Goal: Task Accomplishment & Management: Complete application form

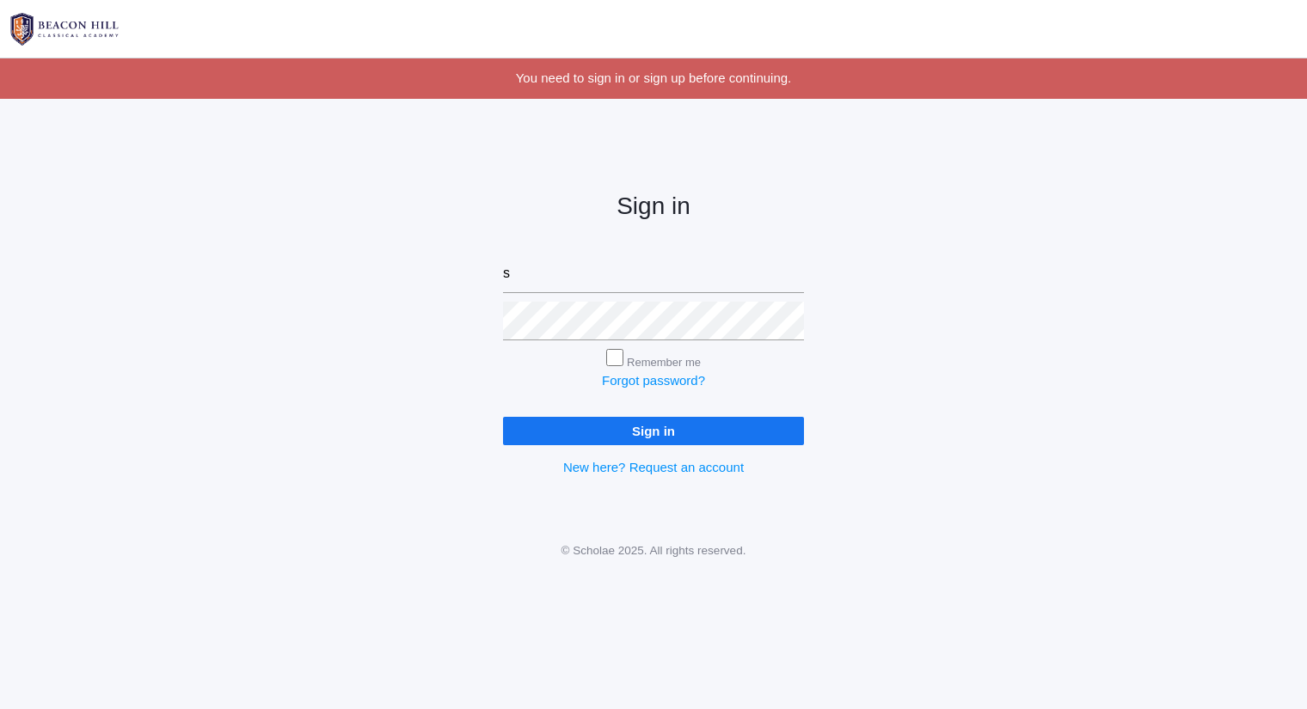
type input "[PERSON_NAME][EMAIL_ADDRESS][DOMAIN_NAME]"
click at [503, 417] on input "Sign in" at bounding box center [653, 431] width 301 height 28
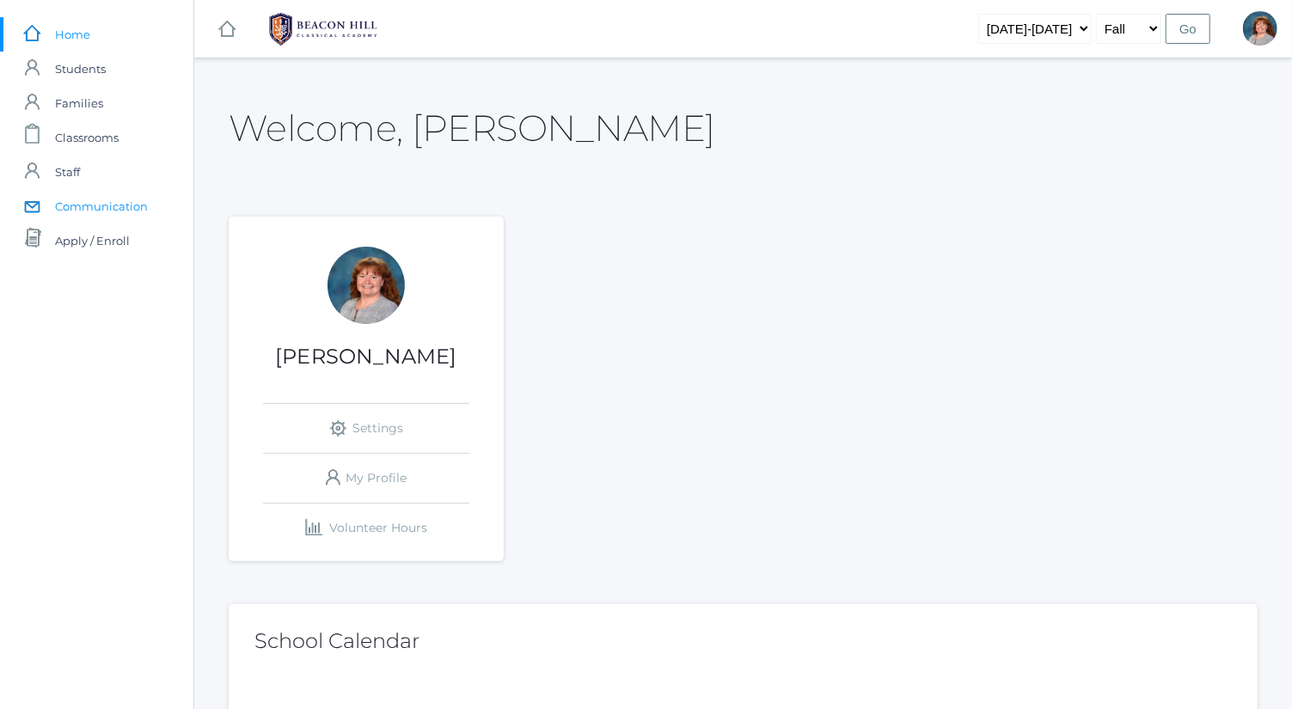
click at [120, 198] on span "Communication" at bounding box center [101, 206] width 93 height 34
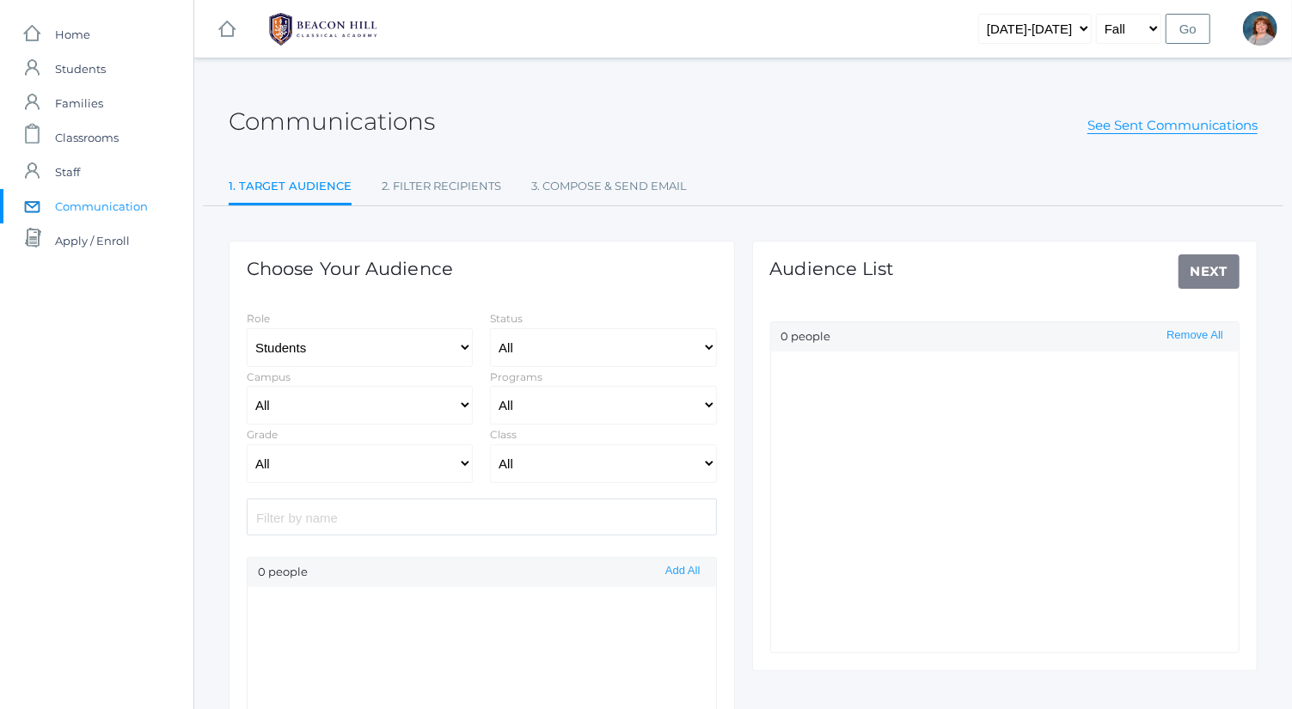
click at [491, 506] on input "search" at bounding box center [482, 517] width 470 height 37
type input "as"
select select "Enrolled"
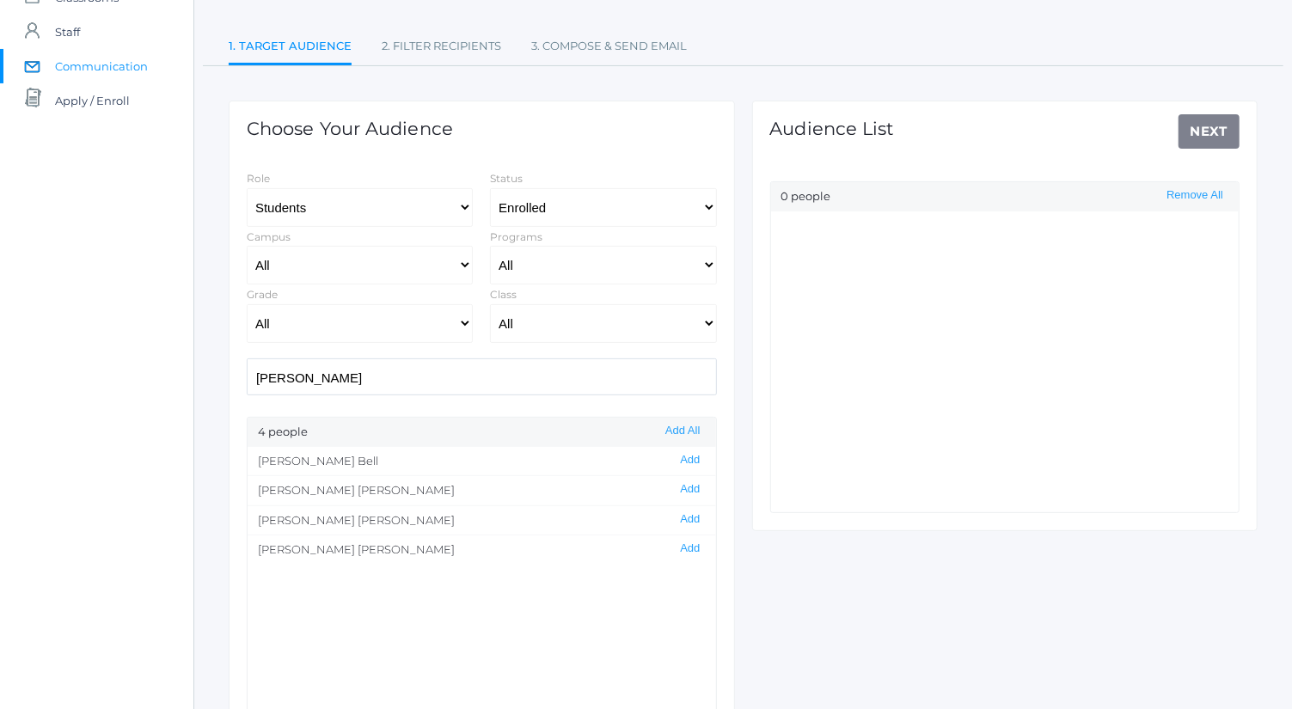
scroll to position [141, 0]
type input "asher"
click at [392, 338] on select "All Grammar - Kindergarten - 1st Grade - 2nd Grade - 3rd Grade - 4th Grade - 5t…" at bounding box center [360, 323] width 226 height 39
select select "5"
click at [247, 304] on select "All Grammar - Kindergarten - 1st Grade - 2nd Grade - 3rd Grade - 4th Grade - 5t…" at bounding box center [360, 323] width 226 height 39
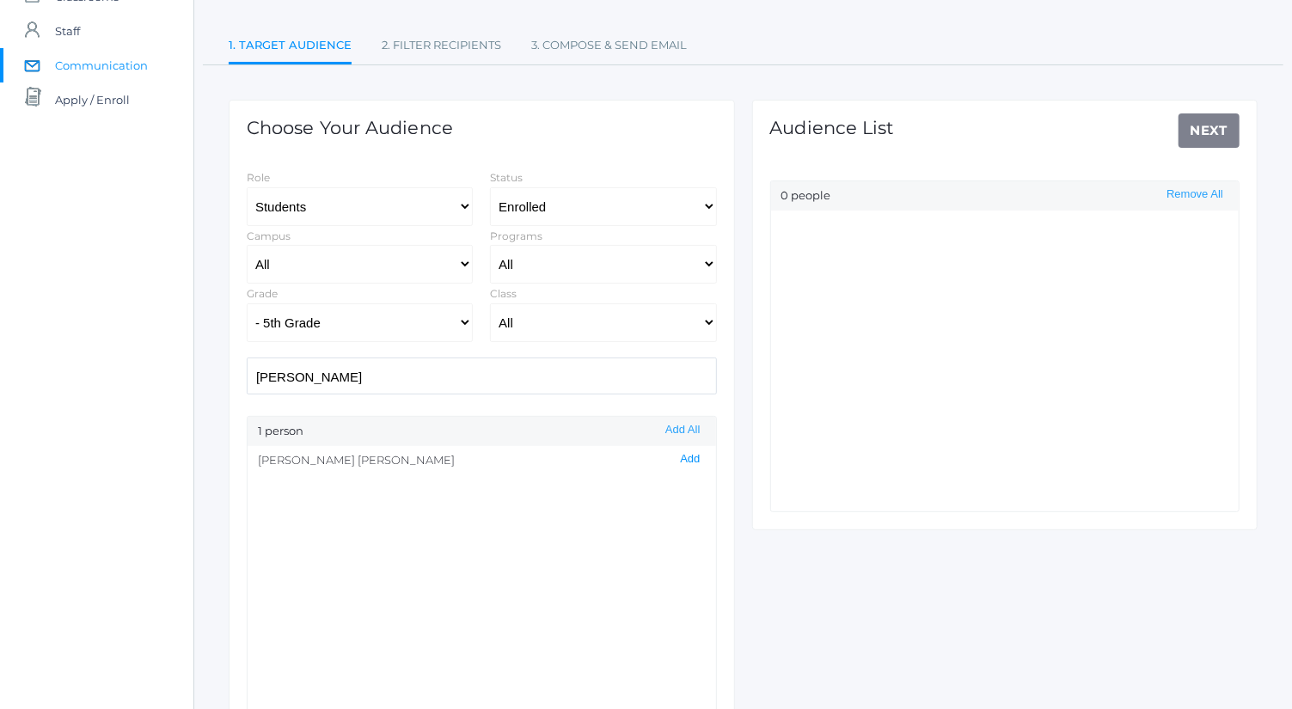
click at [678, 457] on button "Add" at bounding box center [690, 459] width 30 height 15
click at [1230, 127] on link "Next" at bounding box center [1210, 131] width 62 height 34
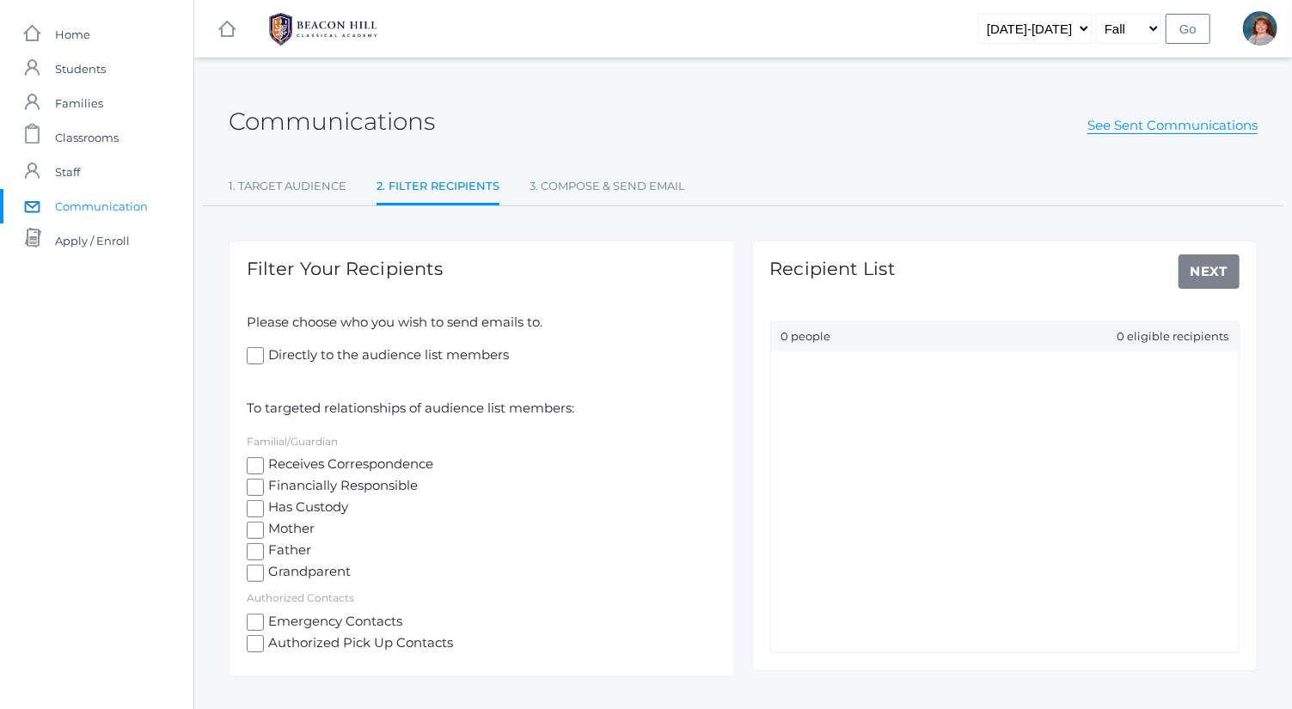
click at [279, 462] on span "Receives Correspondence" at bounding box center [348, 465] width 169 height 21
click at [264, 462] on input "Receives Correspondence" at bounding box center [255, 465] width 17 height 17
checkbox input "true"
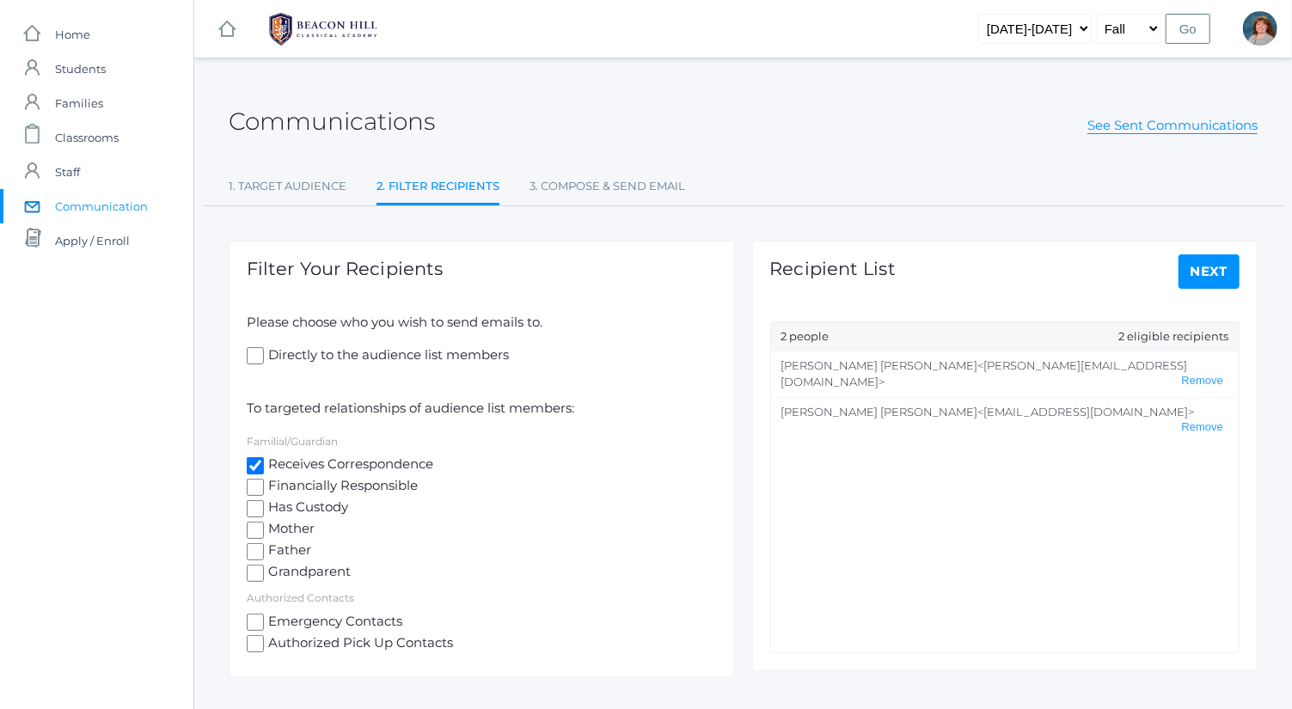
click at [1187, 256] on link "Next" at bounding box center [1210, 272] width 62 height 34
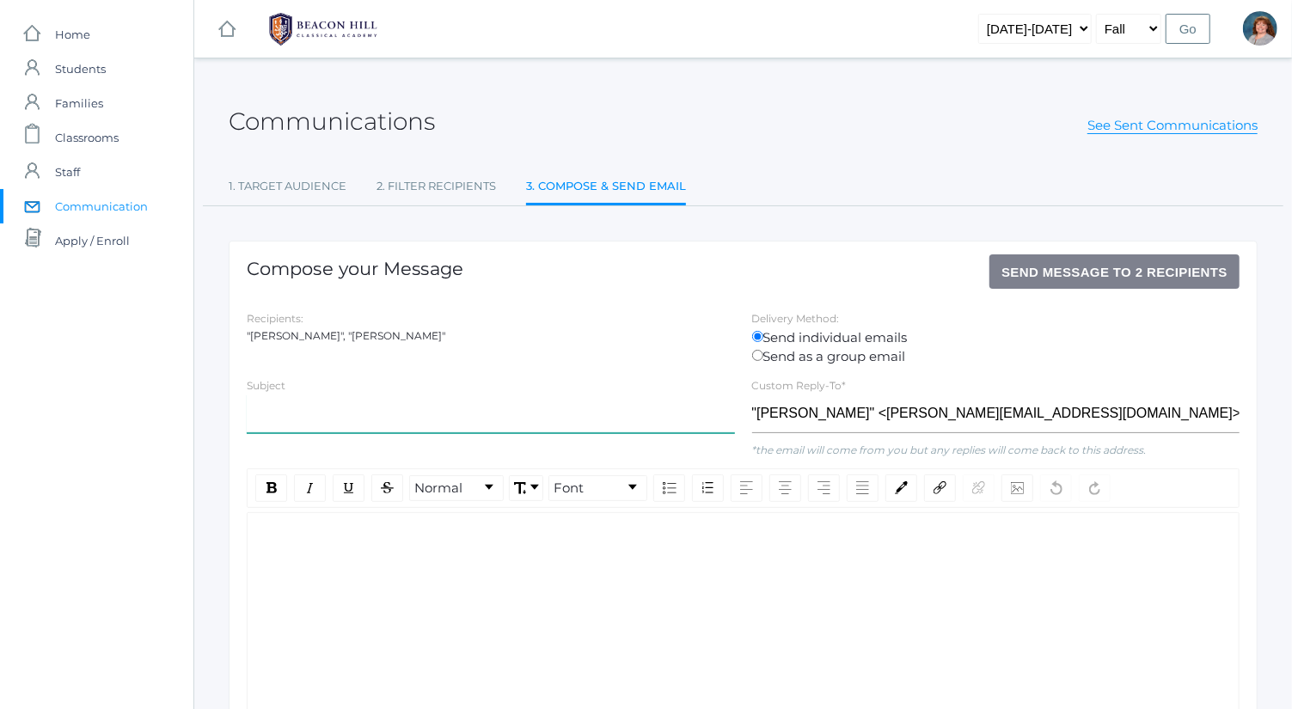
click at [512, 428] on input "text" at bounding box center [491, 414] width 488 height 39
type input "Shout Out for Asher!"
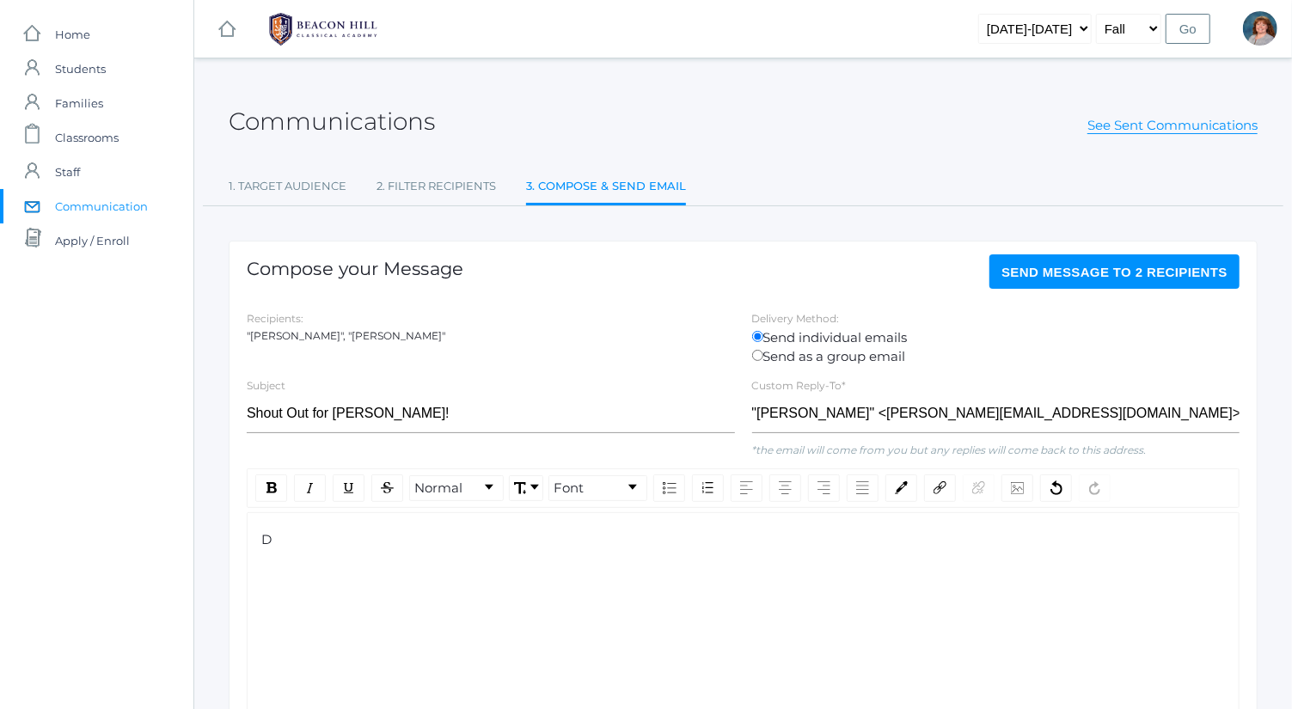
click at [758, 359] on input "Send as a group email" at bounding box center [757, 355] width 11 height 11
radio input "true"
click at [636, 566] on div "D" at bounding box center [743, 630] width 993 height 236
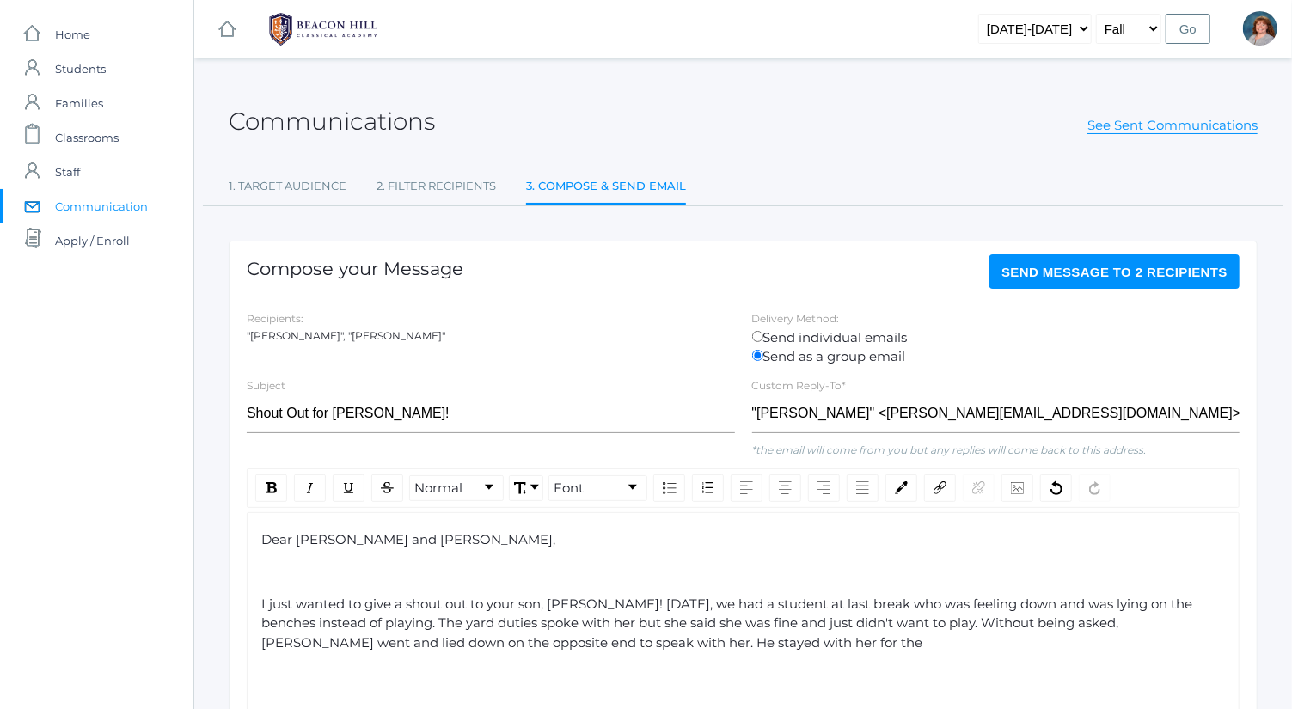
scroll to position [193, 0]
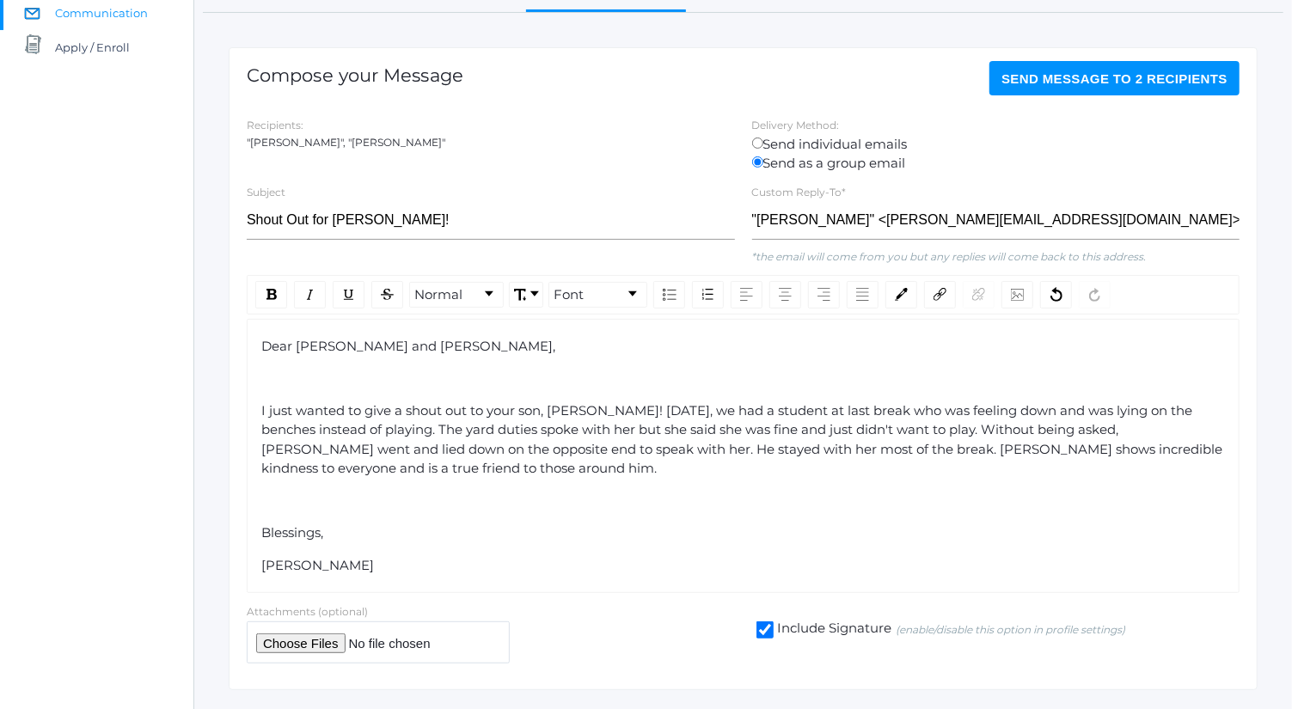
click at [513, 468] on div "I just wanted to give a shout out to your son, Asher! Yesterday, we had a stude…" at bounding box center [743, 440] width 965 height 77
click at [449, 466] on span "I just wanted to give a shout out to your son, Asher! Yesterday, we had a stude…" at bounding box center [743, 439] width 965 height 75
click at [542, 471] on div "I just wanted to give a shout out to your son, Asher! Yesterday, we had a stude…" at bounding box center [743, 440] width 965 height 77
click at [1121, 83] on span "Send Message to 2 recipients" at bounding box center [1115, 78] width 226 height 15
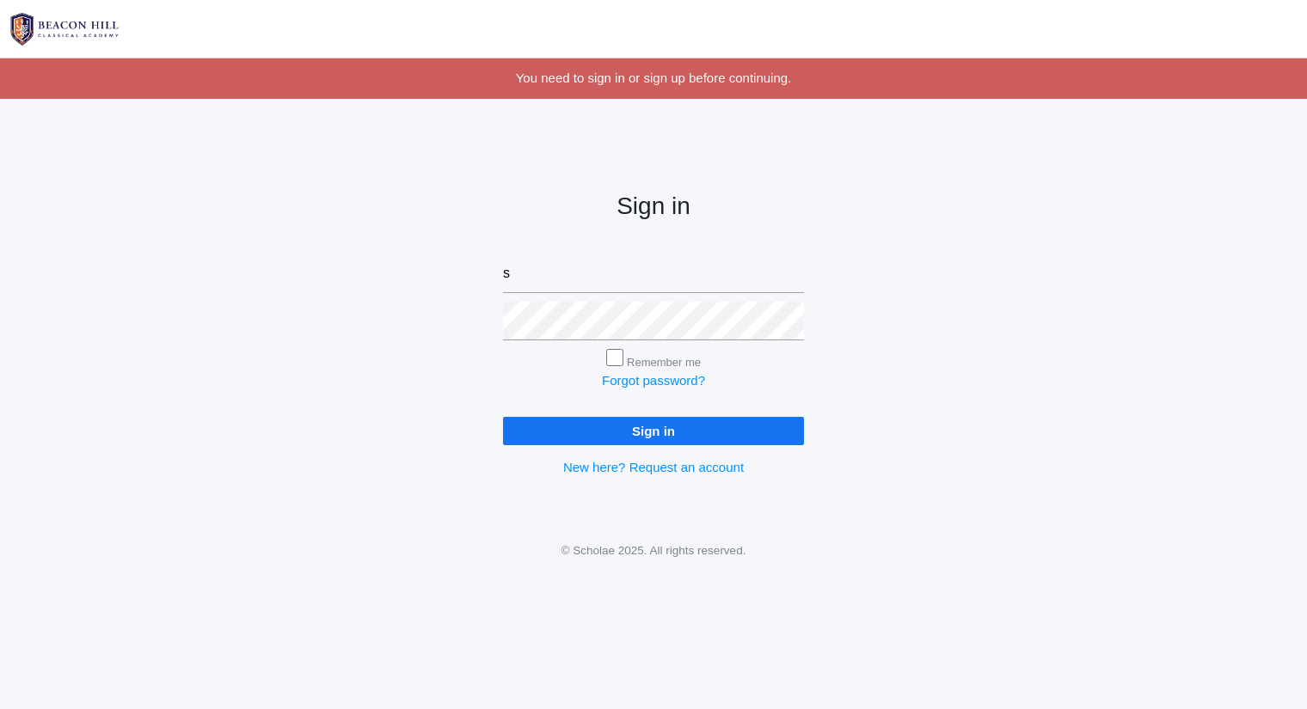
type input "[PERSON_NAME][EMAIL_ADDRESS][DOMAIN_NAME]"
click at [503, 417] on input "Sign in" at bounding box center [653, 431] width 301 height 28
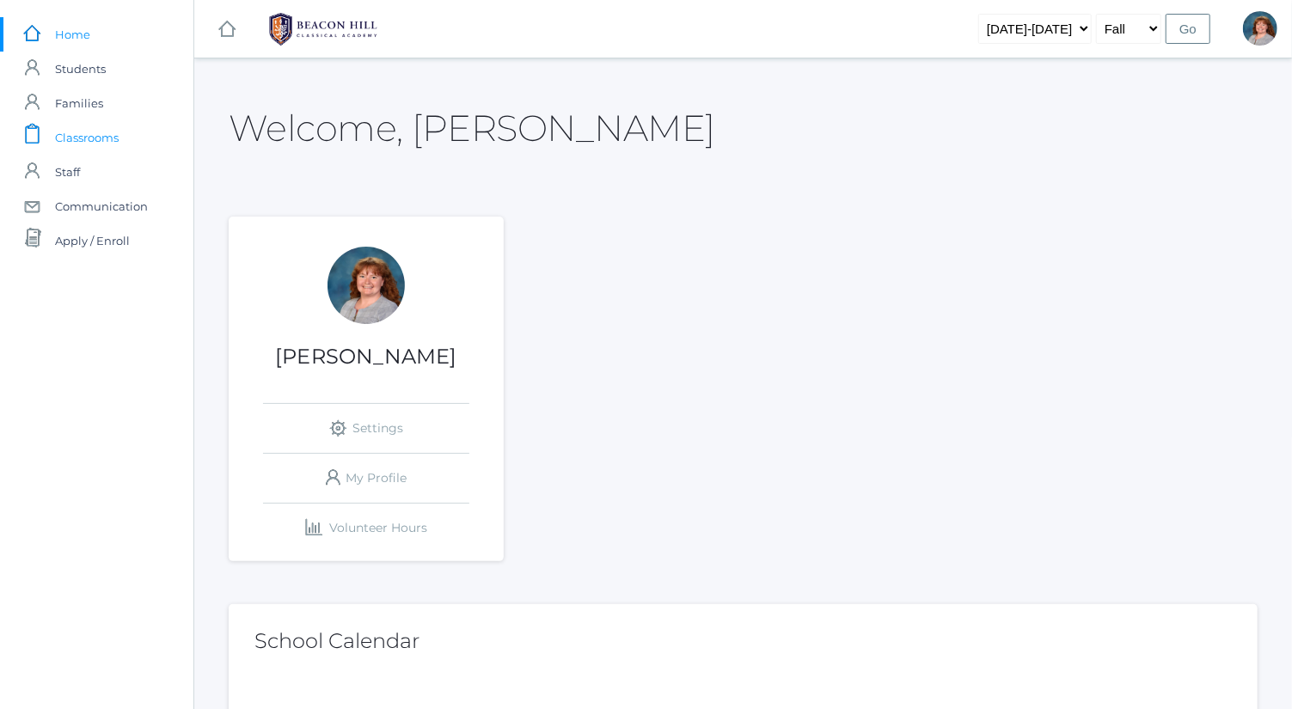
click at [144, 134] on link "icons/clipboard/plain Created with Sketch. Classrooms" at bounding box center [96, 137] width 193 height 34
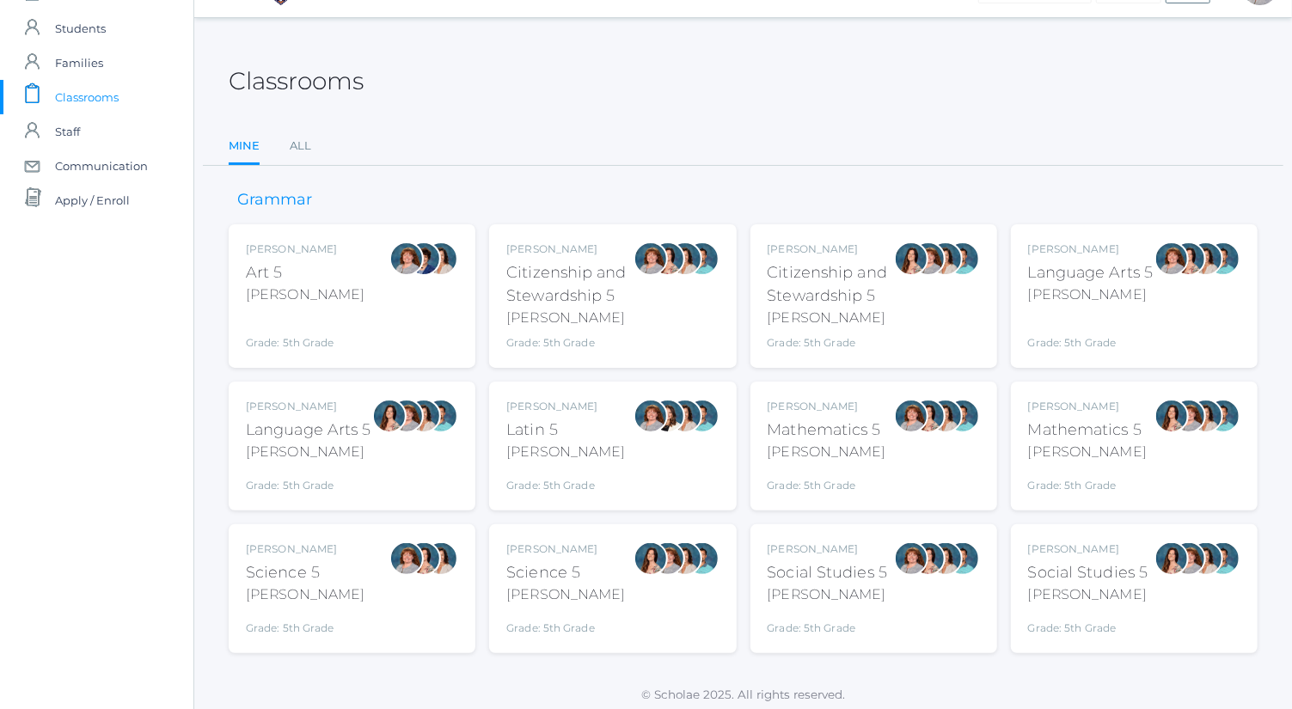
scroll to position [45, 0]
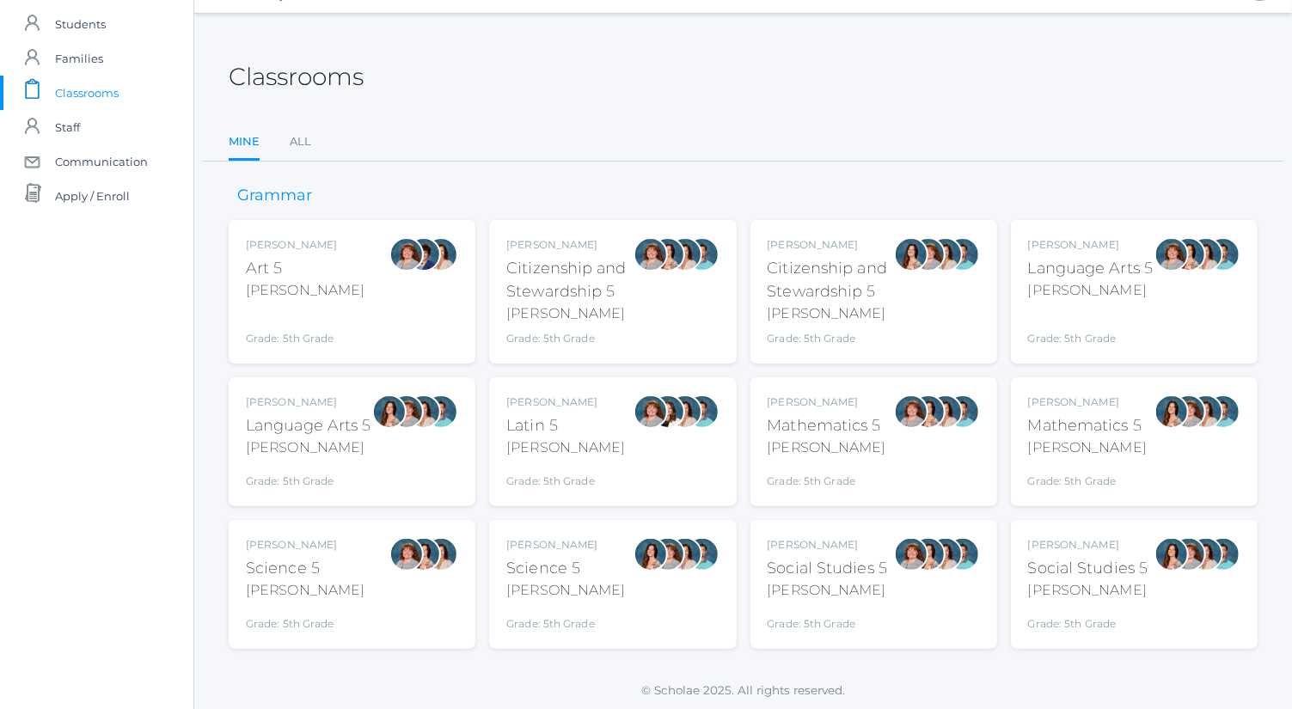
click at [1093, 324] on div "Grade: 5th Grade" at bounding box center [1091, 327] width 126 height 39
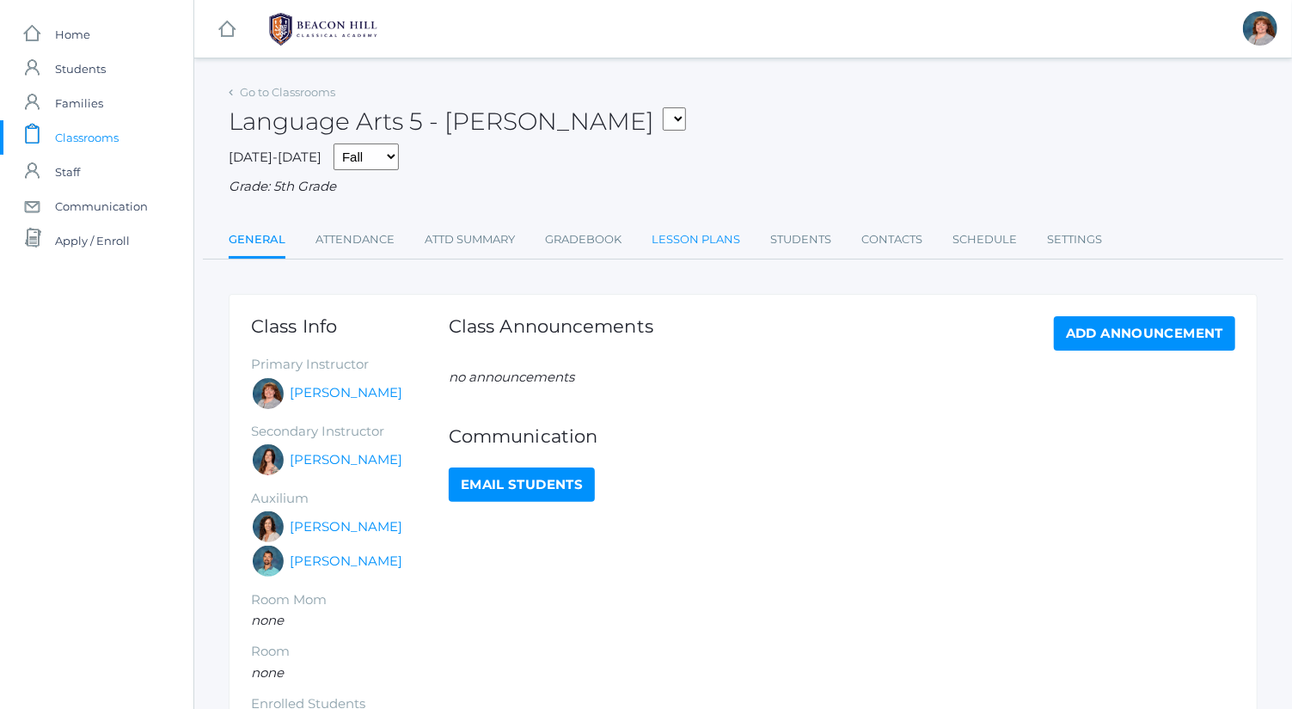
click at [710, 249] on link "Lesson Plans" at bounding box center [696, 240] width 89 height 34
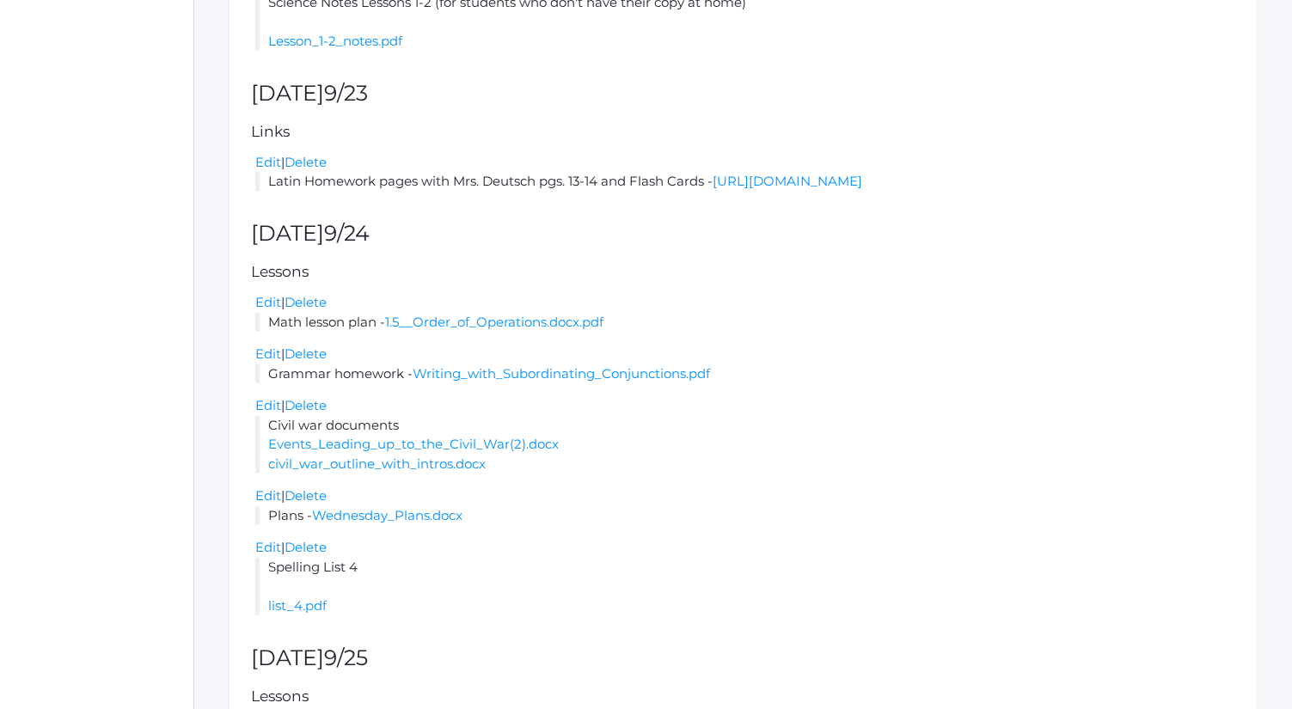
scroll to position [809, 0]
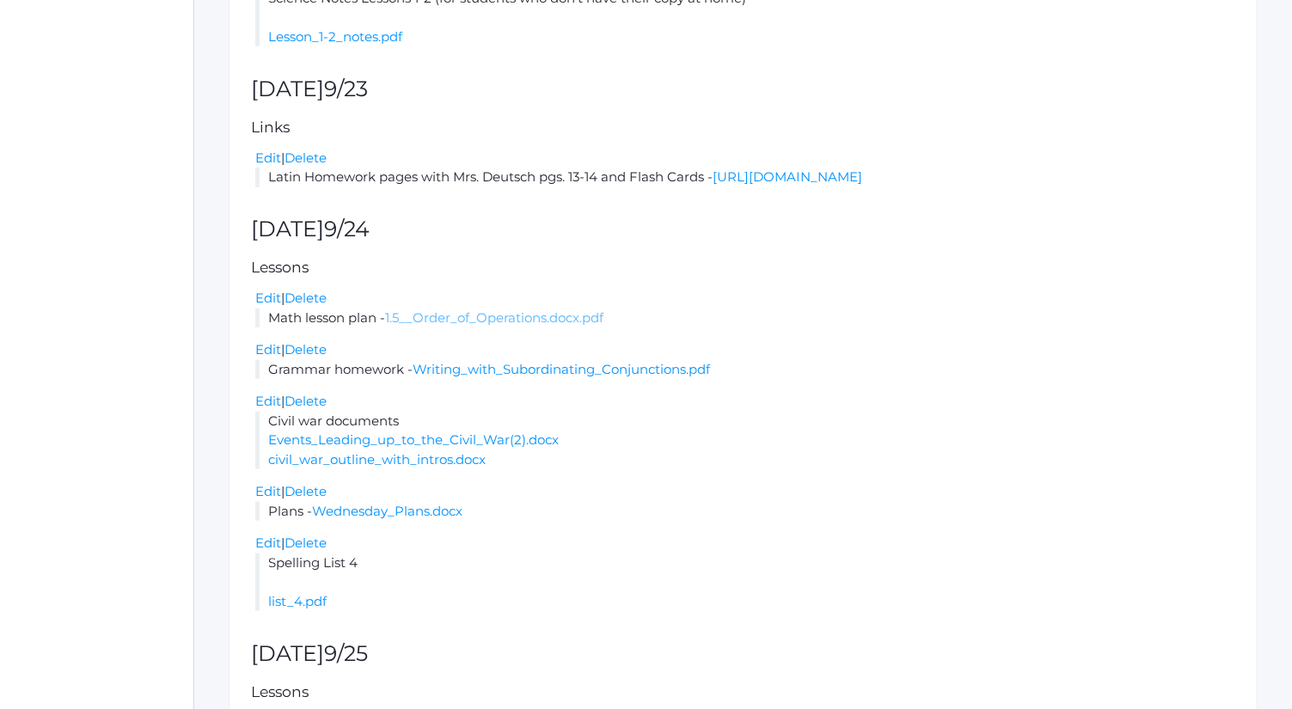
click at [483, 326] on link "1.5__Order_of_Operations.docx.pdf" at bounding box center [494, 318] width 218 height 16
click at [608, 85] on div "Lesson plan for the week of Mon (9/22) - Fri (9/26) prev today next Add a Lesso…" at bounding box center [743, 500] width 1029 height 2030
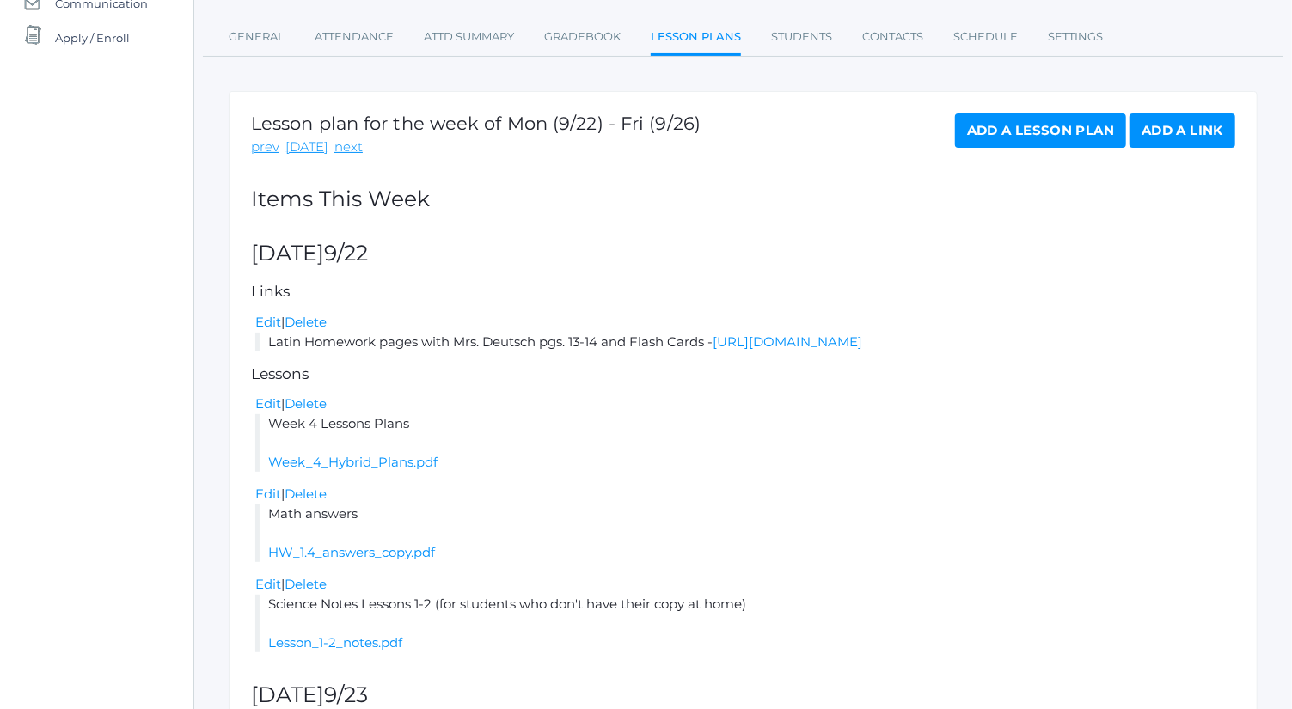
scroll to position [0, 0]
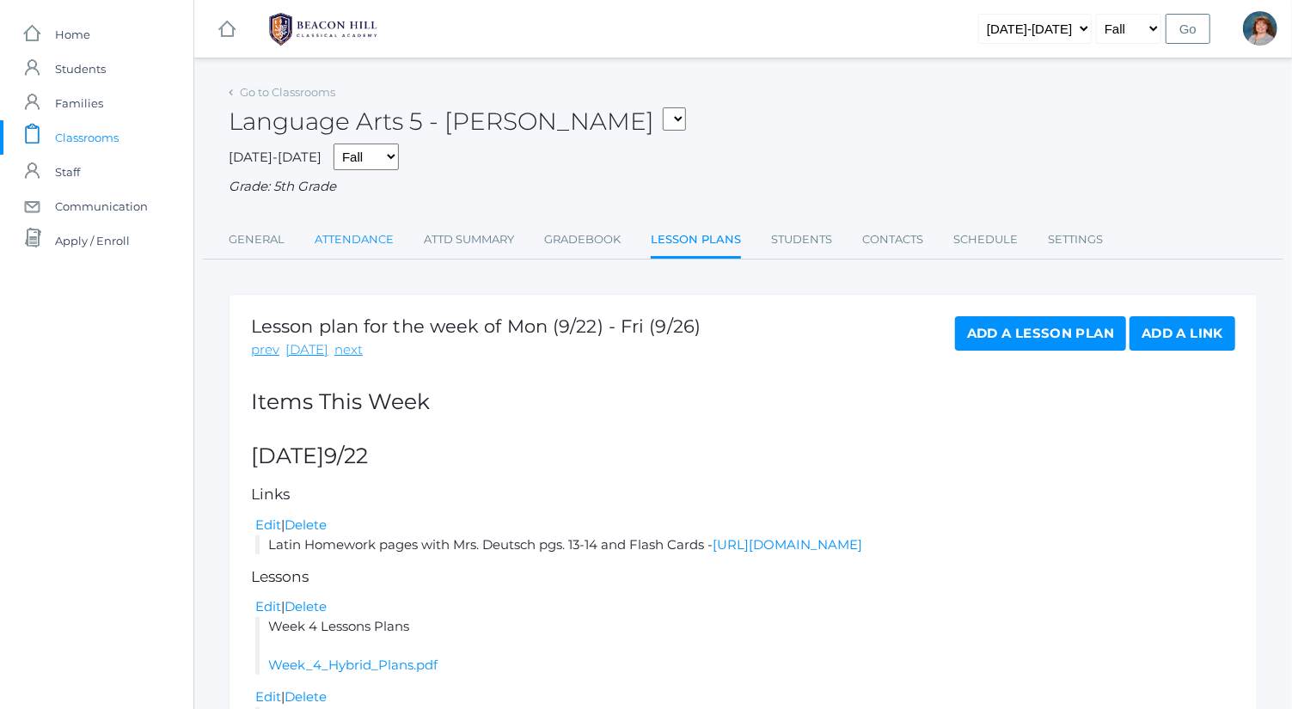
click at [340, 240] on link "Attendance" at bounding box center [354, 240] width 79 height 34
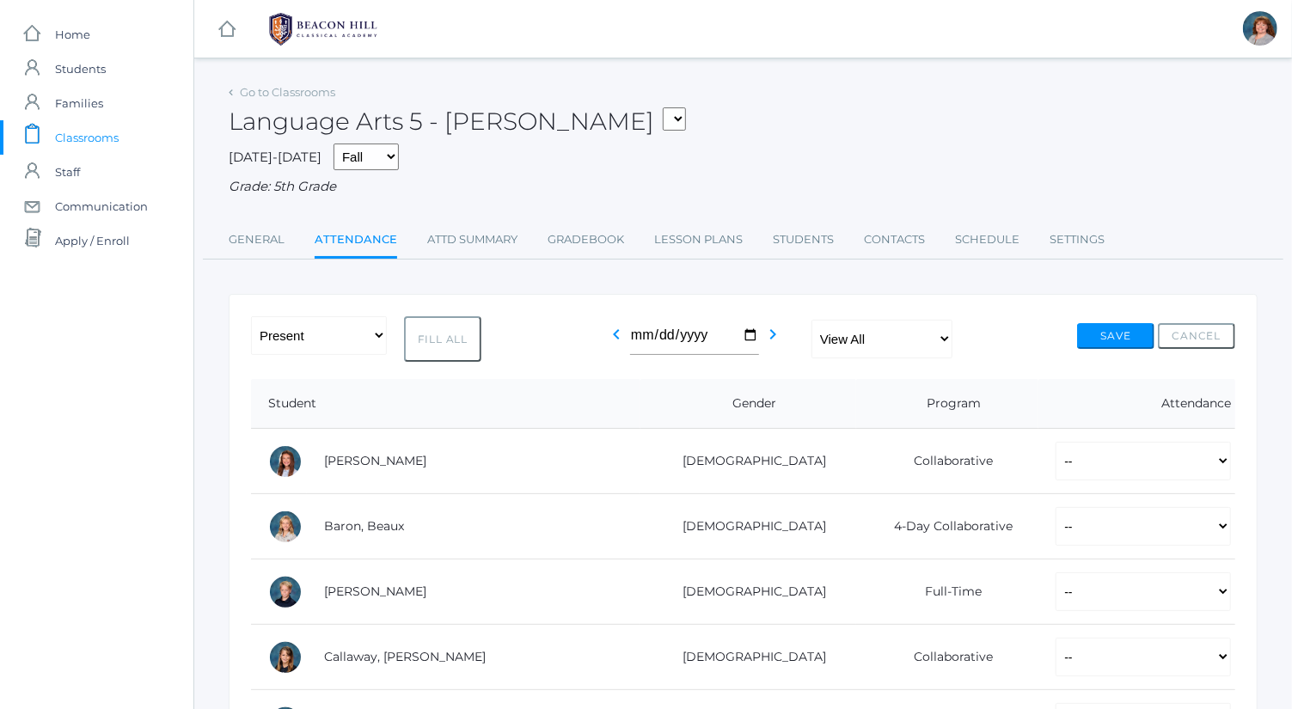
click at [477, 349] on button "Fill All" at bounding box center [442, 339] width 77 height 46
select select "P"
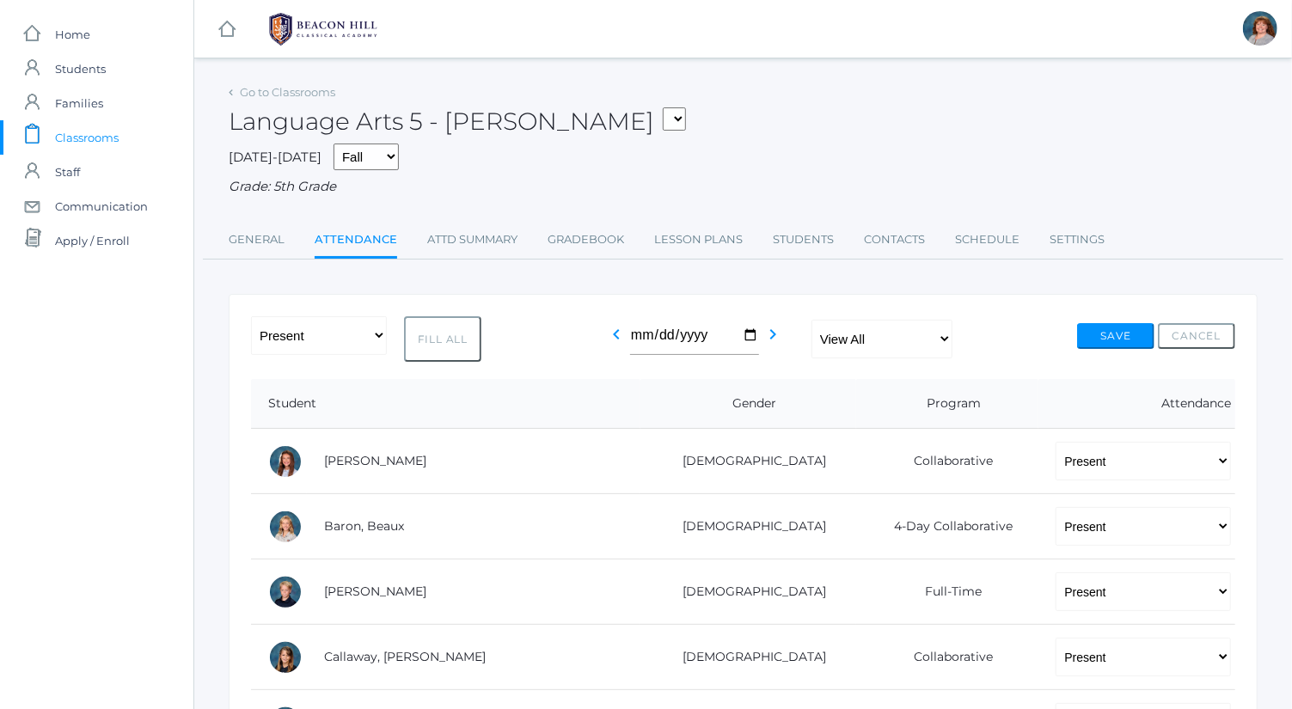
select select "P"
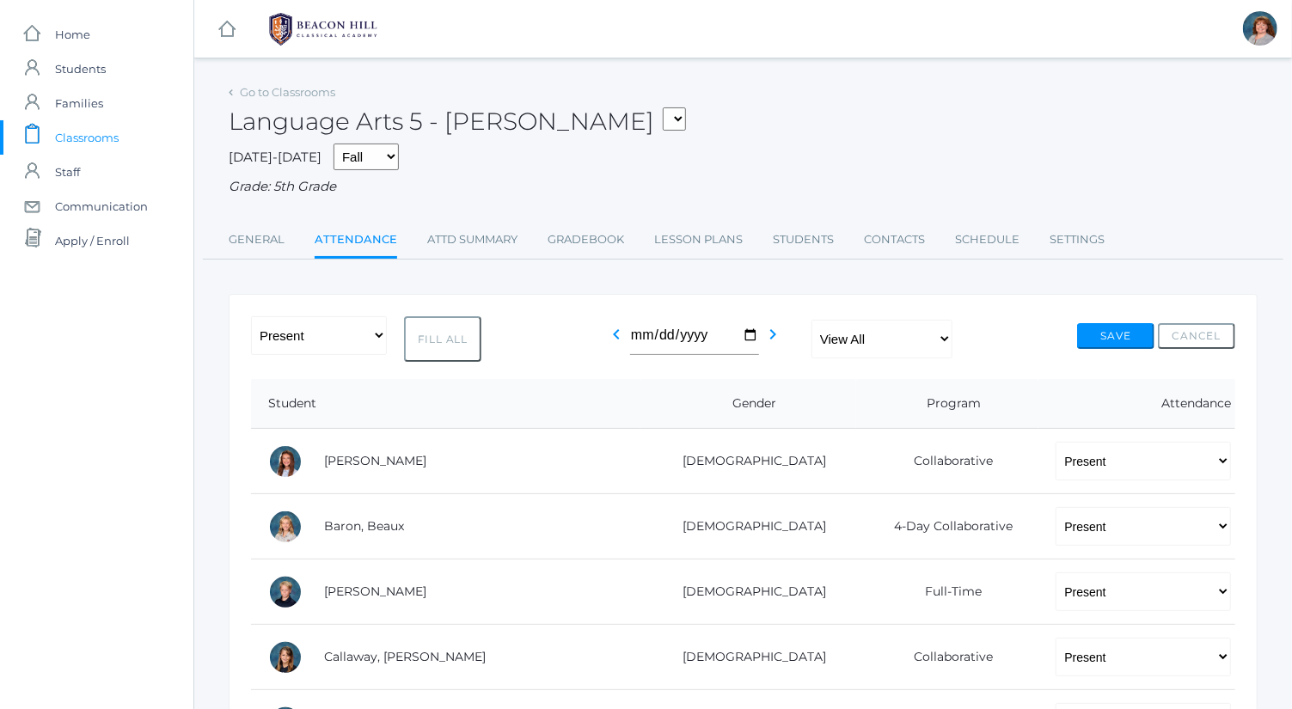
select select "P"
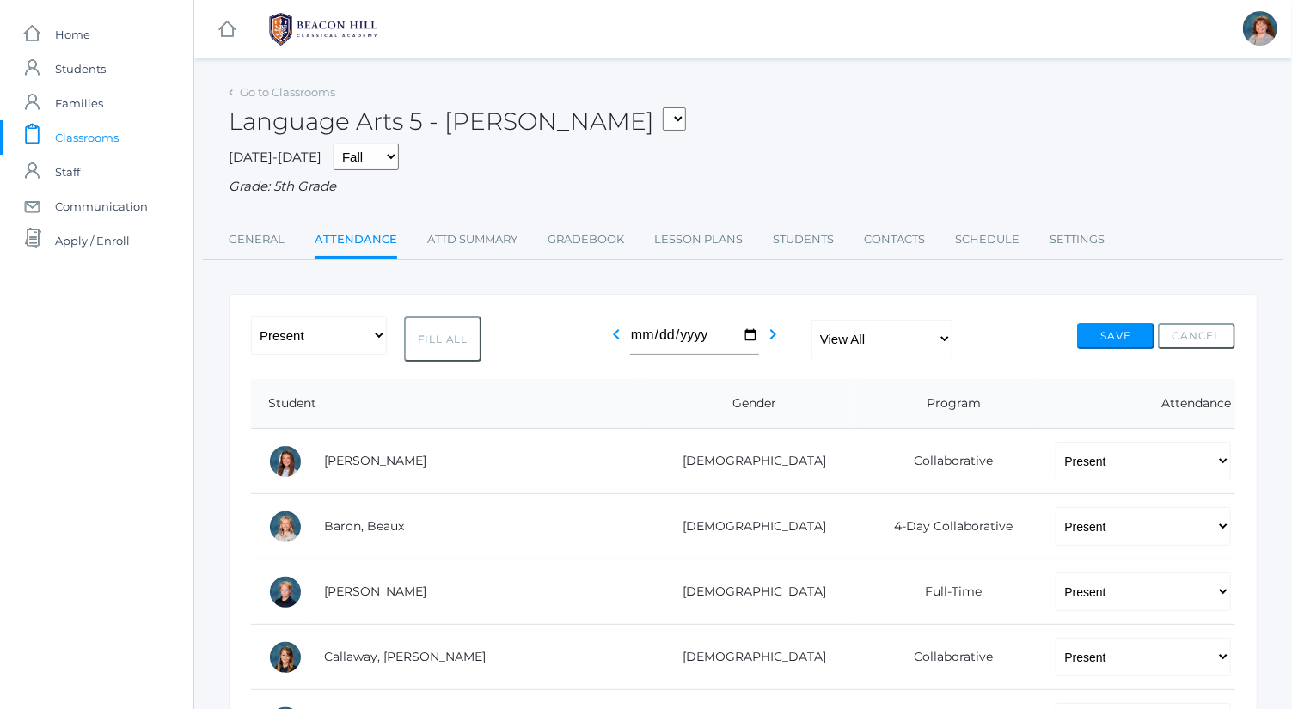
select select "P"
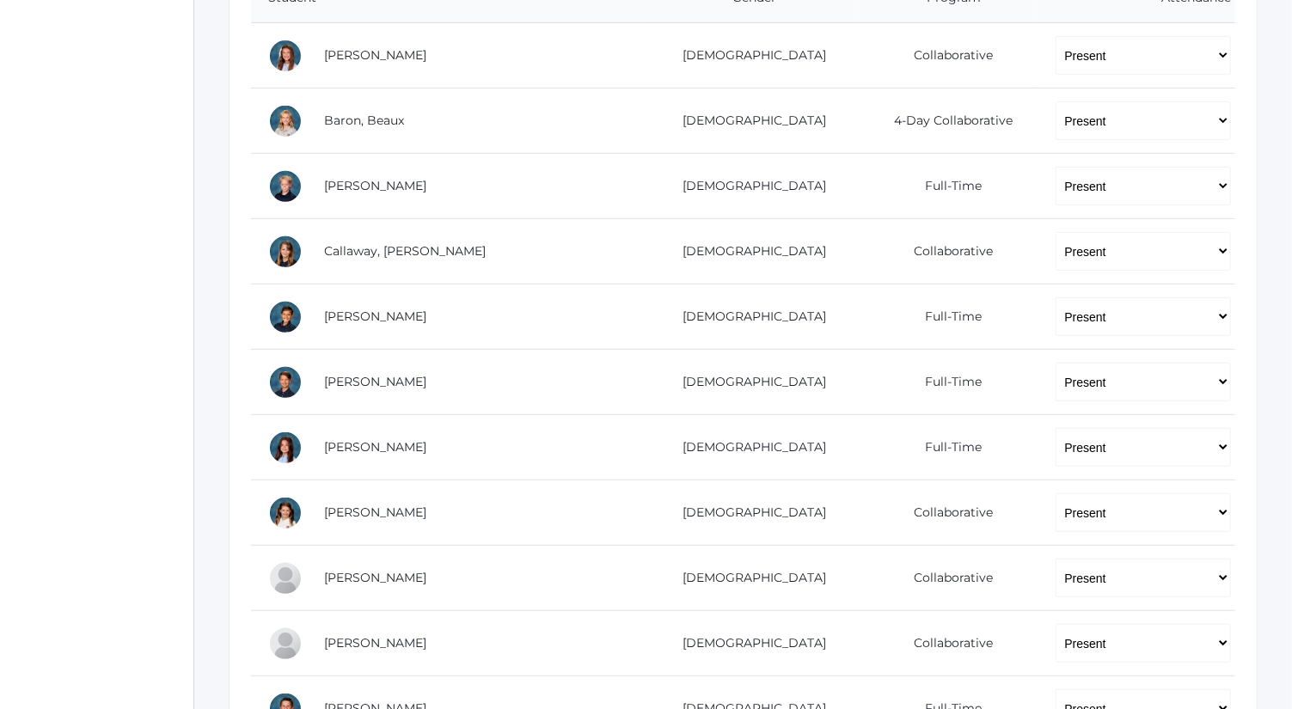
scroll to position [422, 0]
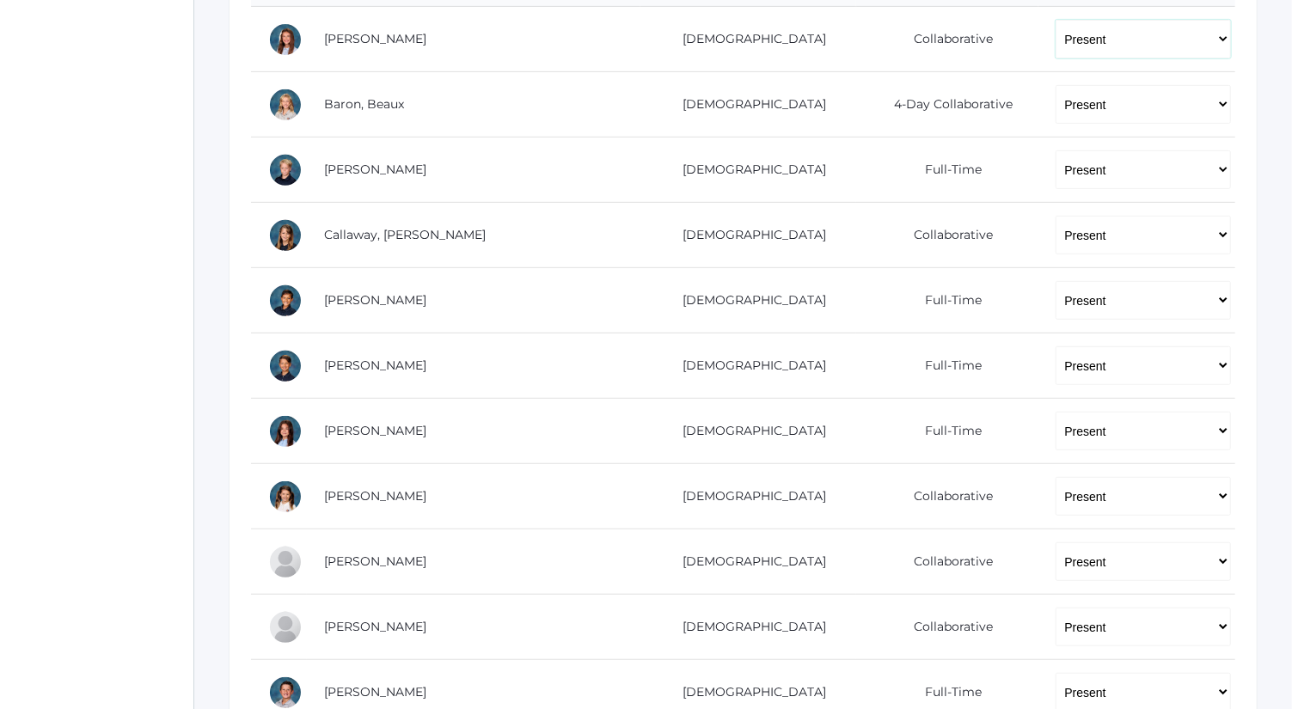
click at [1056, 38] on select "-- Present Present-At-Home Tardy Excused Tardy Unexcused Absent Excused Absent …" at bounding box center [1143, 39] width 175 height 39
select select "AU"
click at [1056, 20] on select "-- Present Present-At-Home Tardy Excused Tardy Unexcused Absent Excused Absent …" at bounding box center [1143, 39] width 175 height 39
click at [1056, 157] on select "-- Present Present-At-Home Tardy Excused Tardy Unexcused Absent Excused Absent …" at bounding box center [1143, 169] width 175 height 39
select select "AU"
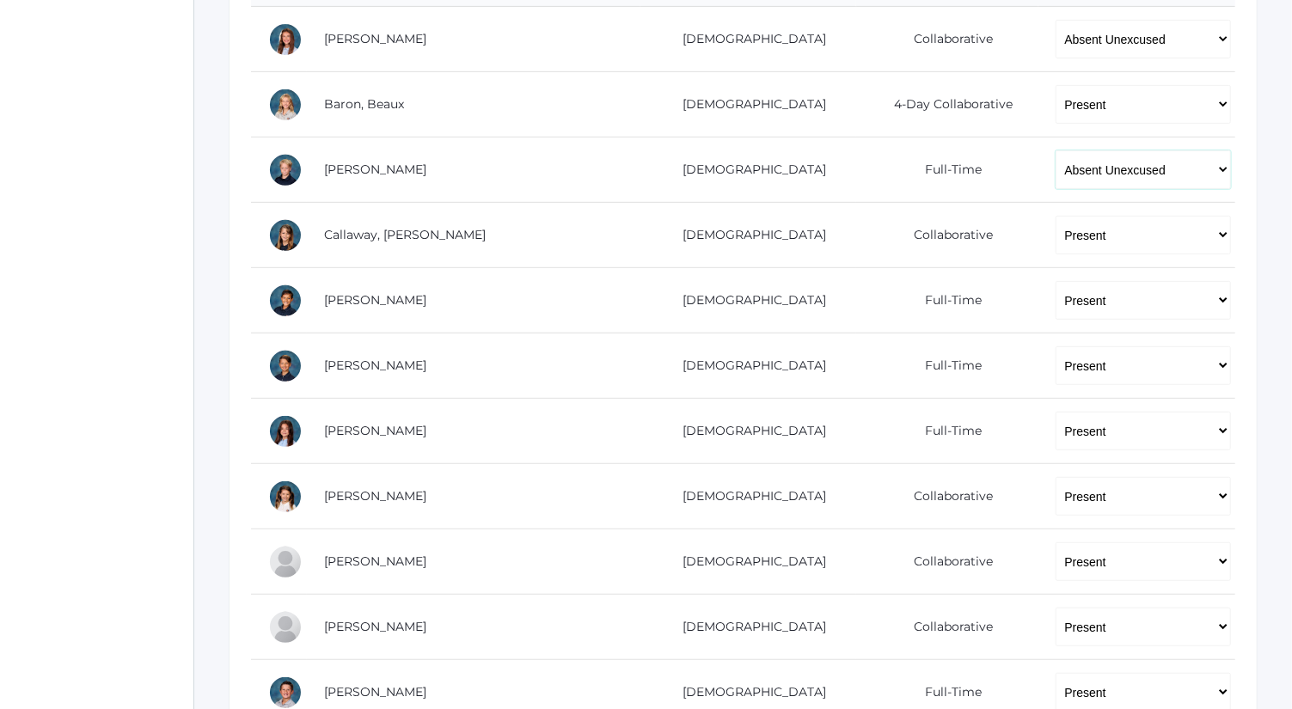
click at [1056, 150] on select "-- Present Present-At-Home Tardy Excused Tardy Unexcused Absent Excused Absent …" at bounding box center [1143, 169] width 175 height 39
click at [1065, 239] on select "-- Present Present-At-Home Tardy Excused Tardy Unexcused Absent Excused Absent …" at bounding box center [1143, 235] width 175 height 39
select select "AU"
click at [1056, 216] on select "-- Present Present-At-Home Tardy Excused Tardy Unexcused Absent Excused Absent …" at bounding box center [1143, 235] width 175 height 39
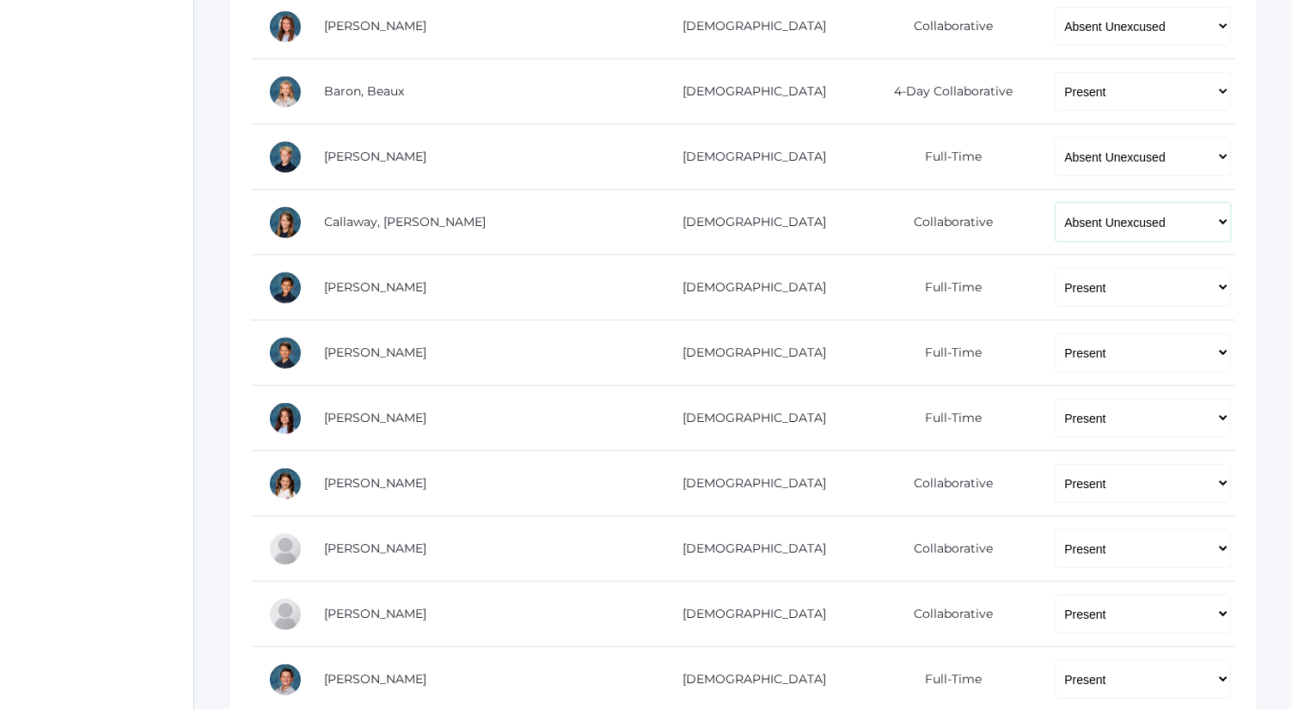
scroll to position [436, 0]
click at [1092, 548] on select "-- Present Present-At-Home Tardy Excused Tardy Unexcused Absent Excused Absent …" at bounding box center [1143, 548] width 175 height 39
select select "AU"
click at [1056, 529] on select "-- Present Present-At-Home Tardy Excused Tardy Unexcused Absent Excused Absent …" at bounding box center [1143, 548] width 175 height 39
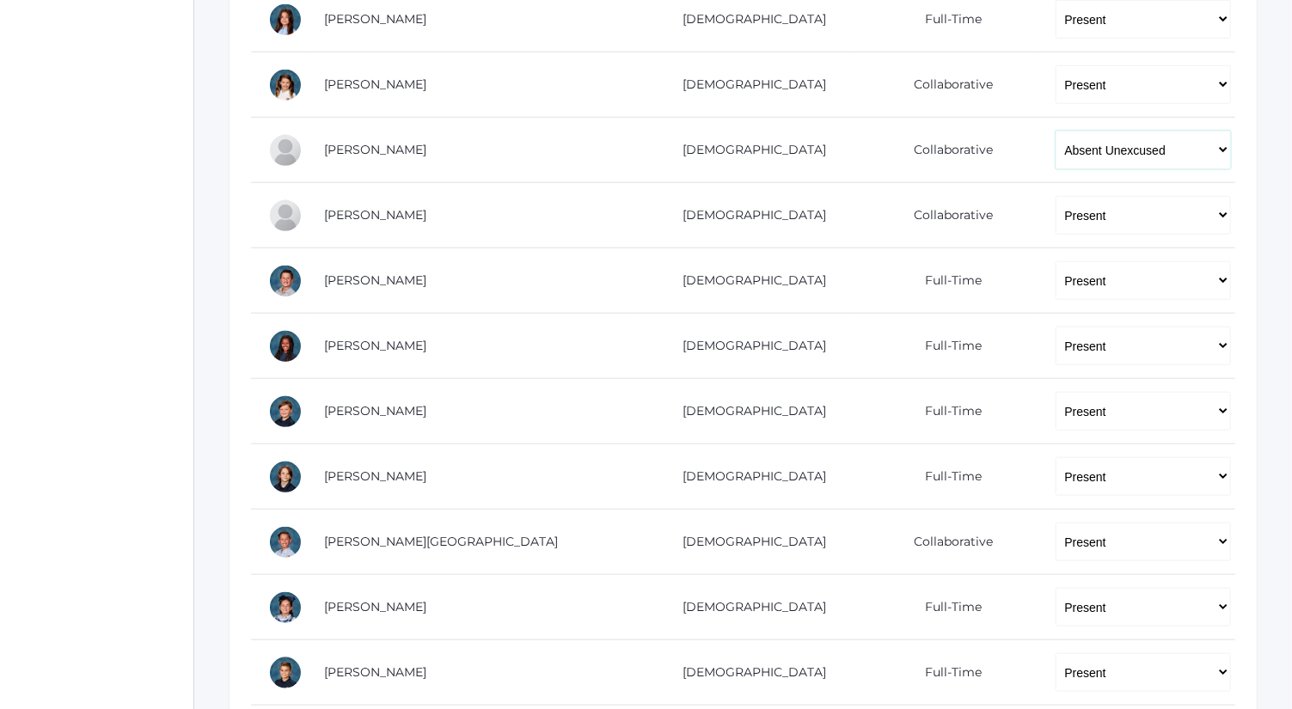
scroll to position [835, 0]
click at [1079, 391] on select "-- Present Present-At-Home Tardy Excused Tardy Unexcused Absent Excused Absent …" at bounding box center [1143, 410] width 175 height 39
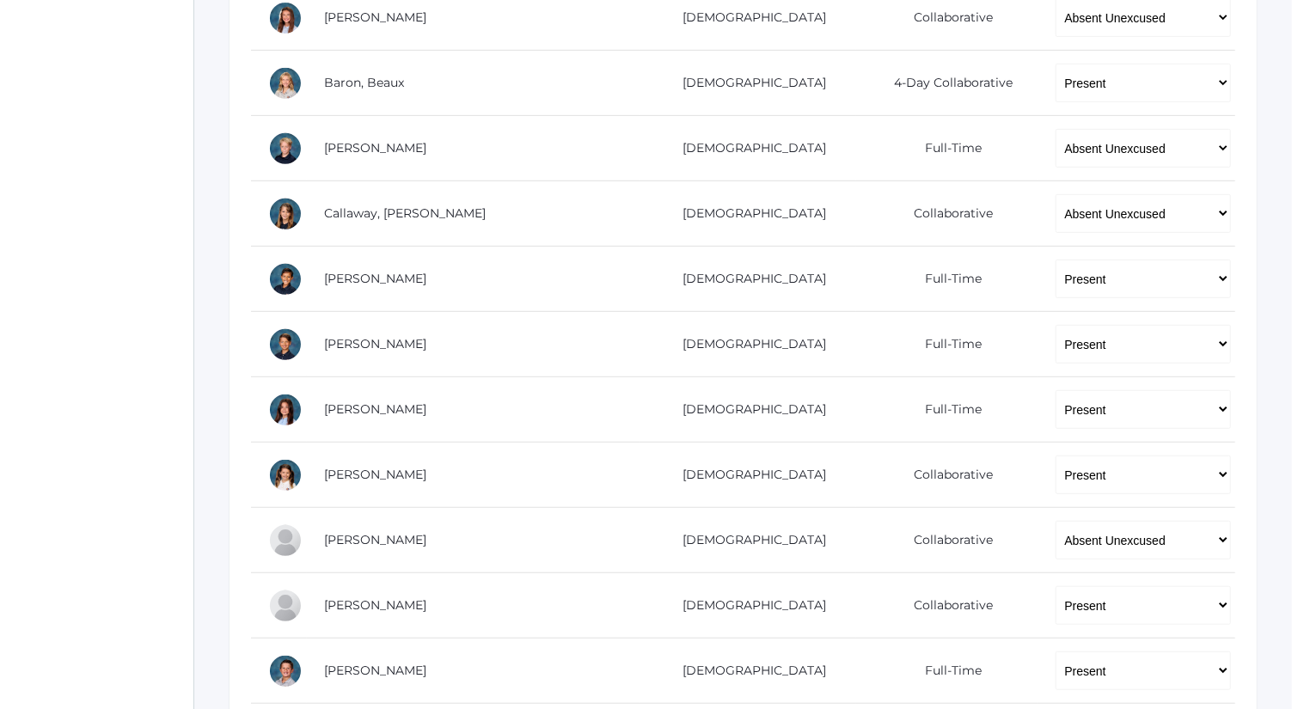
scroll to position [956, 0]
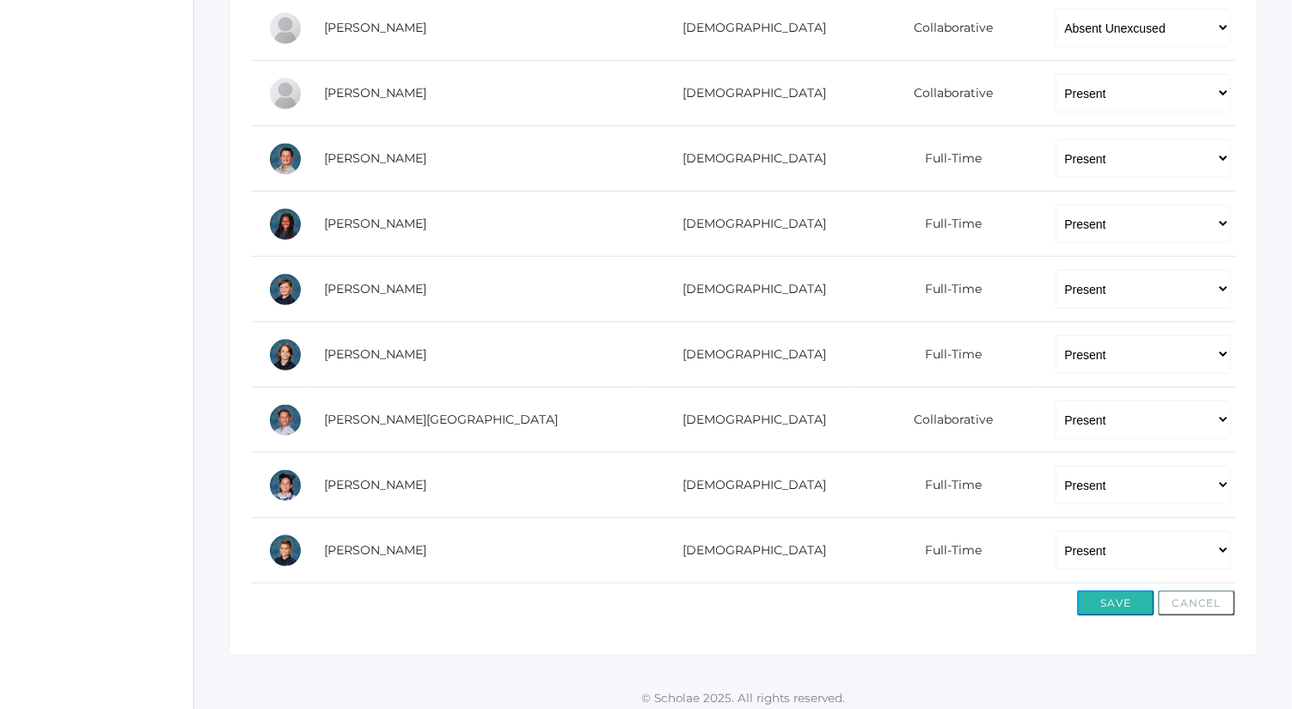
click at [1114, 594] on button "Save" at bounding box center [1115, 604] width 77 height 26
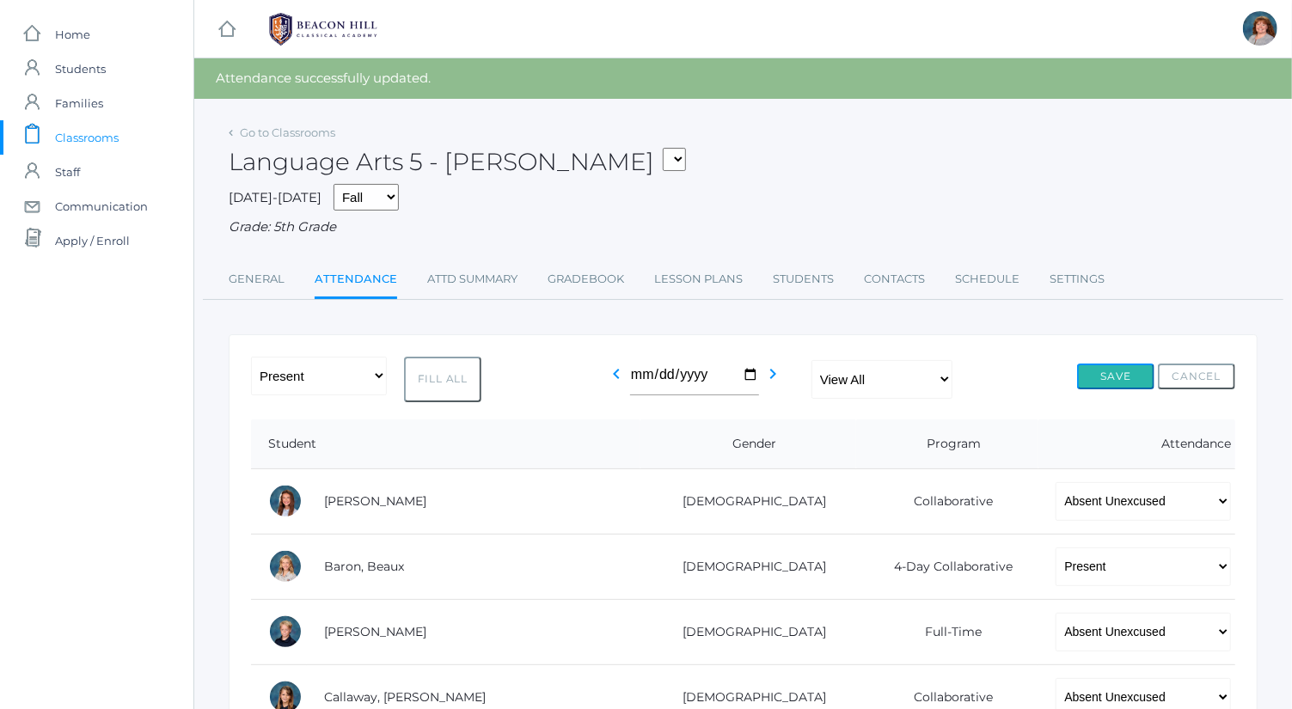
click at [1114, 374] on button "Save" at bounding box center [1115, 377] width 77 height 26
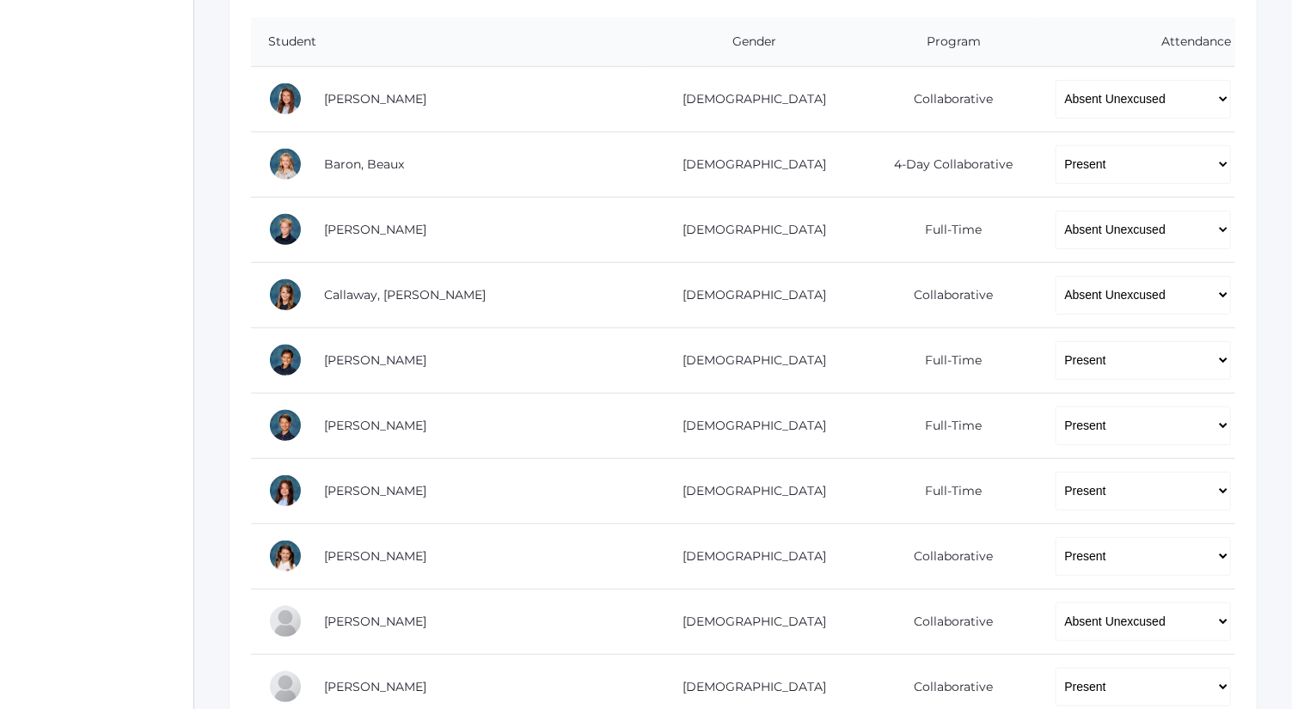
scroll to position [404, 0]
click at [1163, 295] on select "-- Present Present-At-Home Tardy Excused Tardy Unexcused Absent Excused Absent …" at bounding box center [1143, 293] width 175 height 39
select select "TU"
click at [1056, 274] on select "-- Present Present-At-Home Tardy Excused Tardy Unexcused Absent Excused Absent …" at bounding box center [1143, 293] width 175 height 39
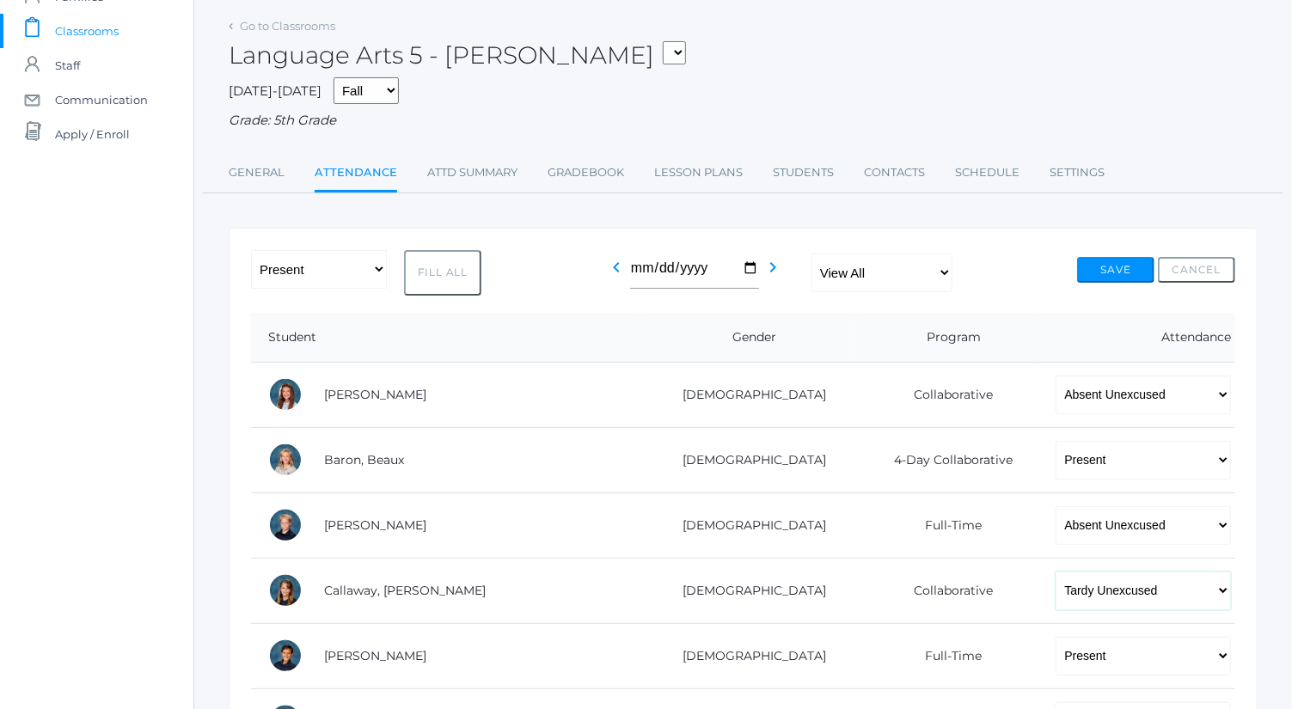
scroll to position [106, 0]
click at [1107, 265] on button "Save" at bounding box center [1115, 271] width 77 height 26
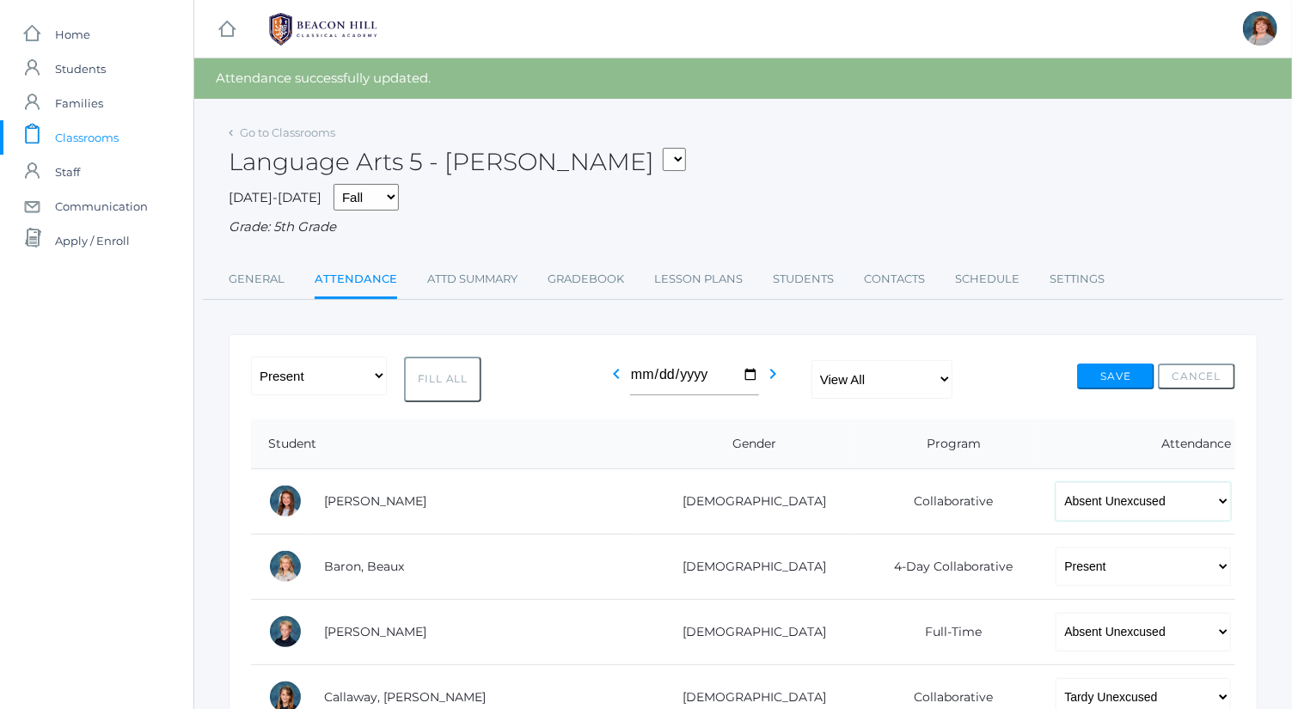
click at [1120, 499] on select "-- Present Present-At-Home Tardy Excused Tardy Unexcused Absent Excused Absent …" at bounding box center [1143, 501] width 175 height 39
select select "TU"
click at [1056, 482] on select "-- Present Present-At-Home Tardy Excused Tardy Unexcused Absent Excused Absent …" at bounding box center [1143, 501] width 175 height 39
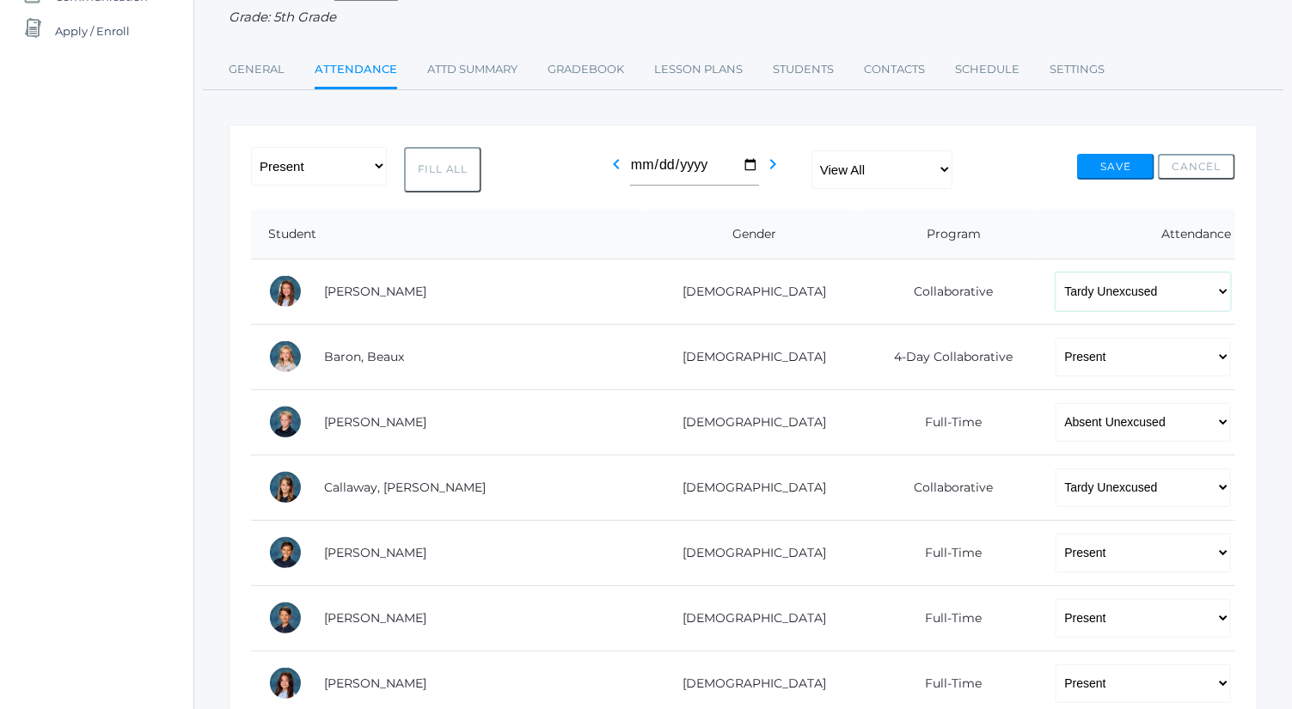
scroll to position [252, 0]
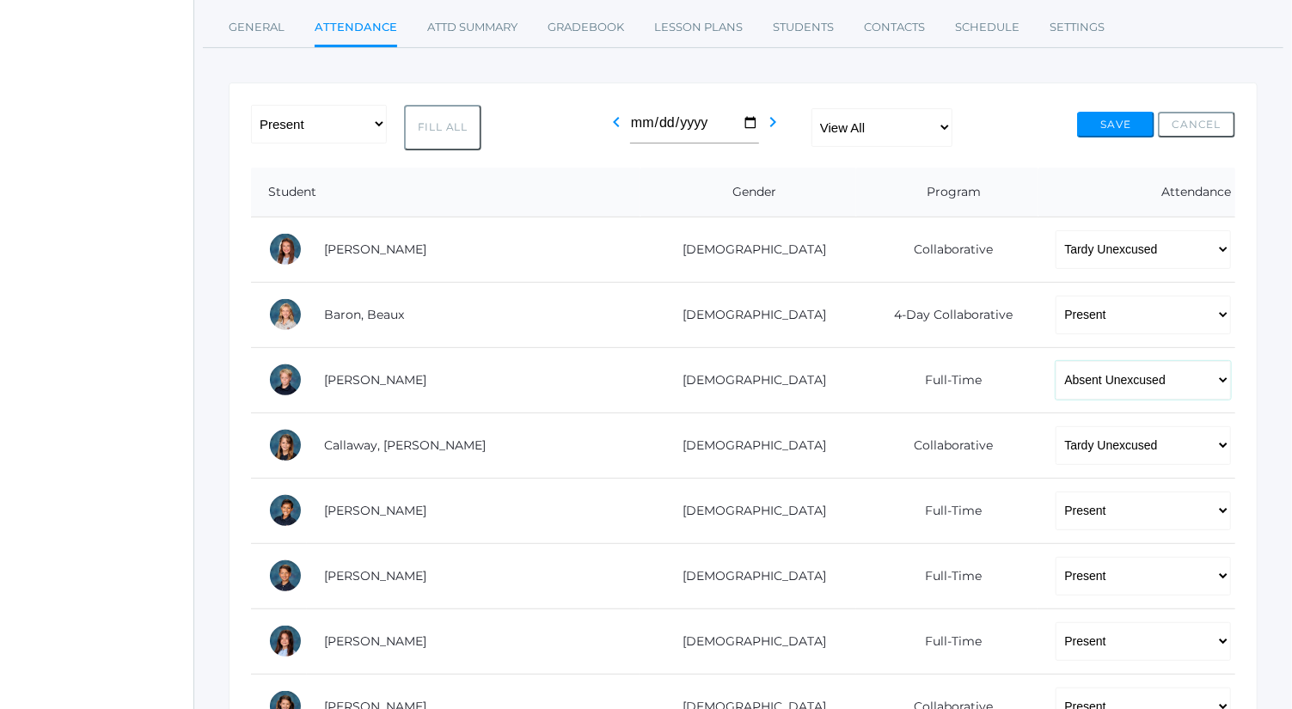
click at [1117, 380] on select "-- Present Present-At-Home Tardy Excused Tardy Unexcused Absent Excused Absent …" at bounding box center [1143, 380] width 175 height 39
select select "TU"
click at [1056, 361] on select "-- Present Present-At-Home Tardy Excused Tardy Unexcused Absent Excused Absent …" at bounding box center [1143, 380] width 175 height 39
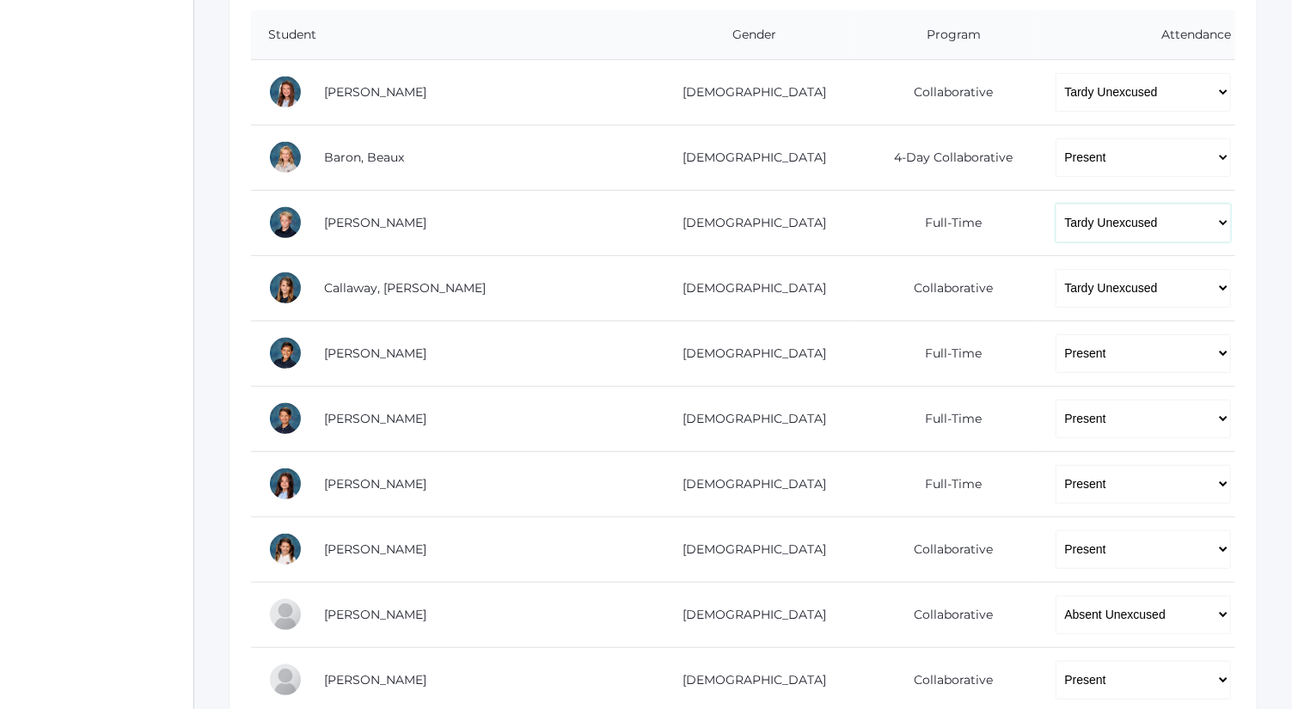
scroll to position [410, 0]
click at [1079, 611] on select "-- Present Present-At-Home Tardy Excused Tardy Unexcused Absent Excused Absent …" at bounding box center [1143, 614] width 175 height 39
select select "TU"
click at [1056, 595] on select "-- Present Present-At-Home Tardy Excused Tardy Unexcused Absent Excused Absent …" at bounding box center [1143, 614] width 175 height 39
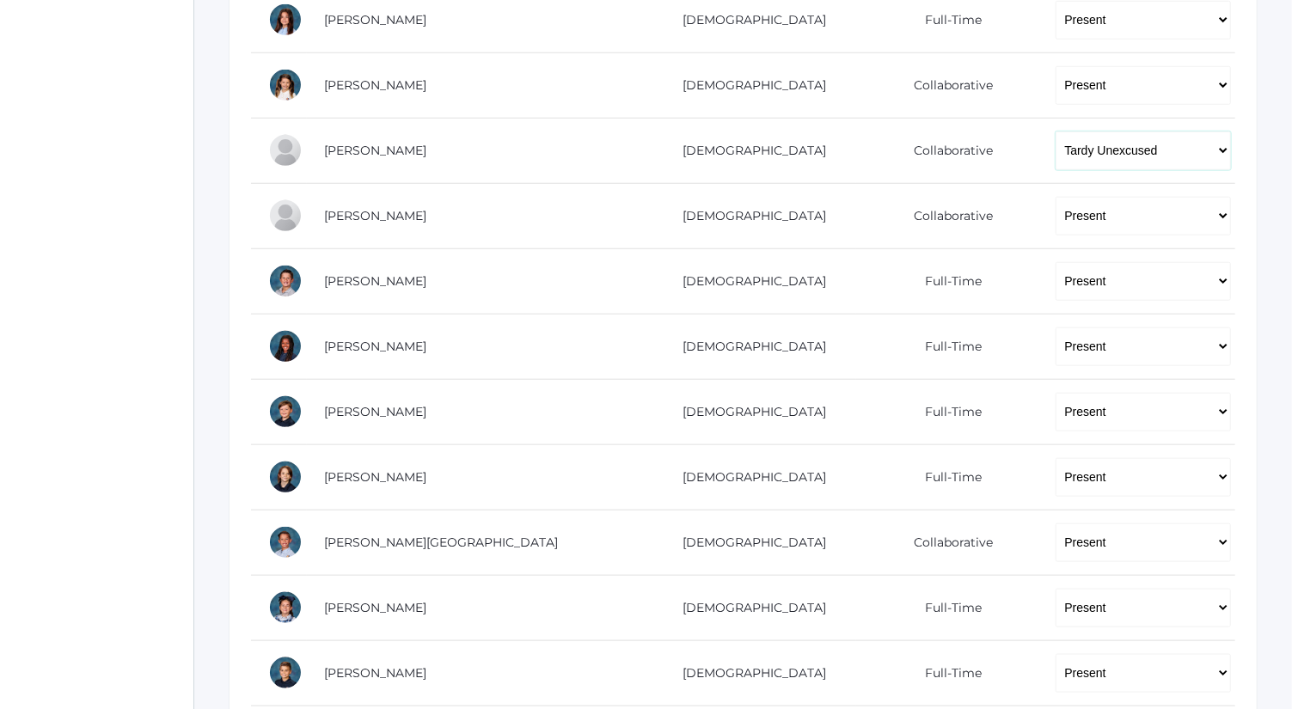
scroll to position [996, 0]
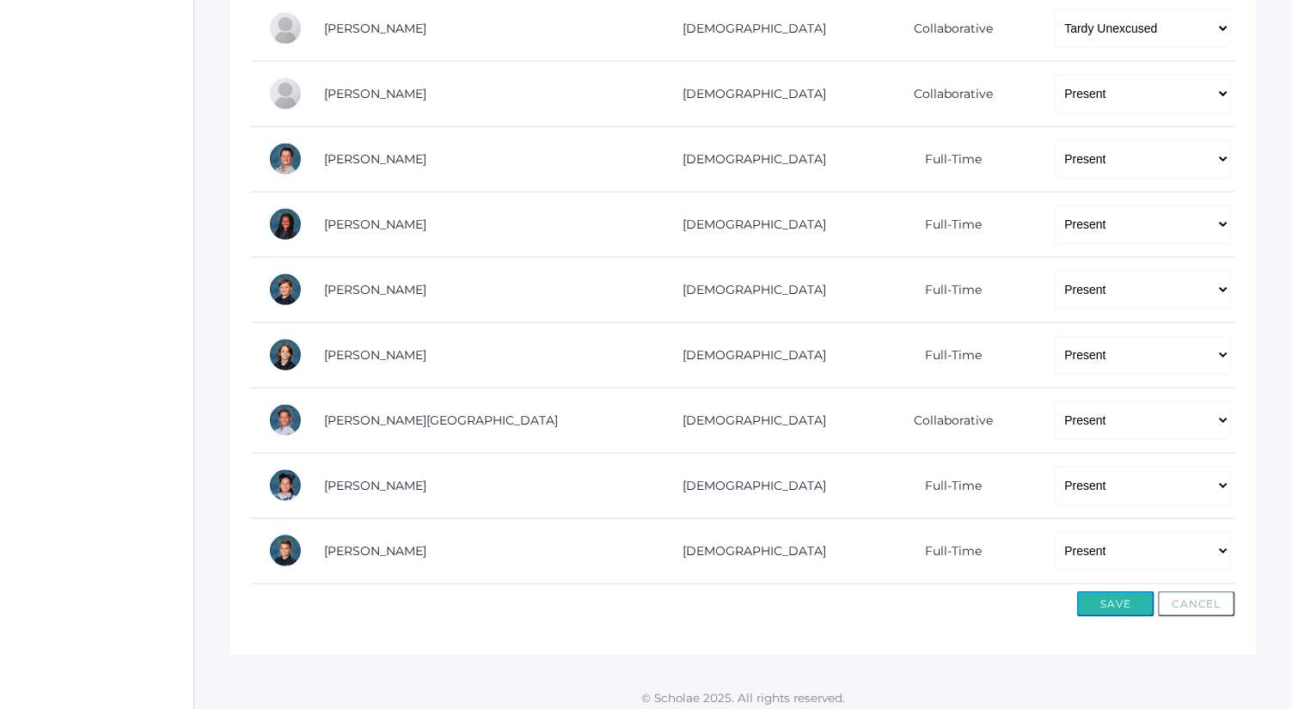
click at [1125, 592] on button "Save" at bounding box center [1115, 605] width 77 height 26
